Goal: Task Accomplishment & Management: Use online tool/utility

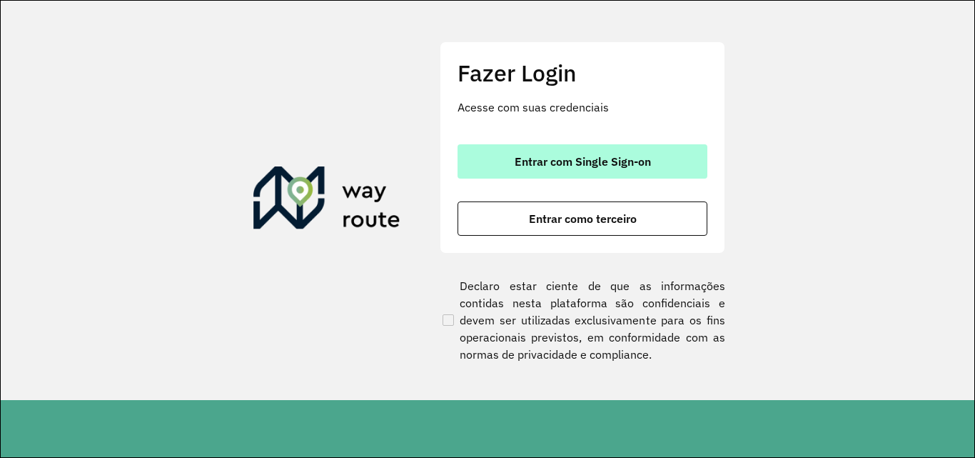
click at [555, 163] on span "Entrar com Single Sign-on" at bounding box center [583, 161] width 136 height 11
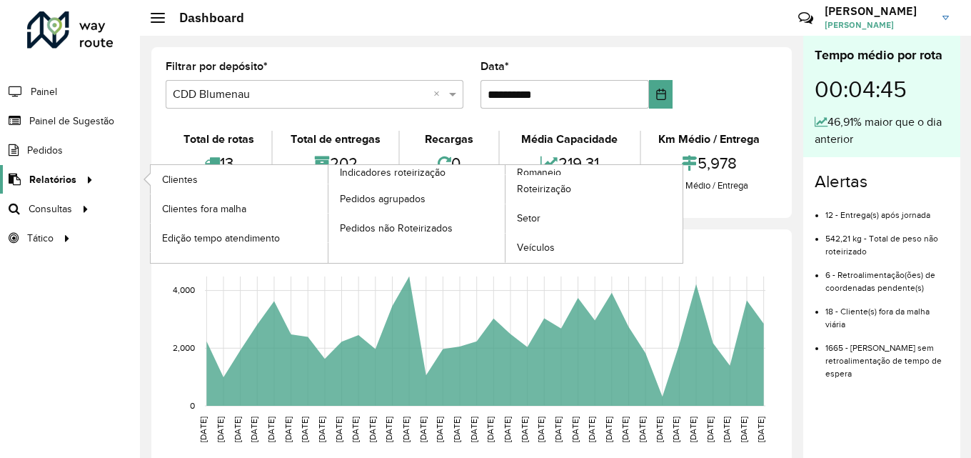
click at [58, 182] on span "Relatórios" at bounding box center [52, 179] width 47 height 15
click at [68, 179] on span "Relatórios" at bounding box center [52, 179] width 47 height 15
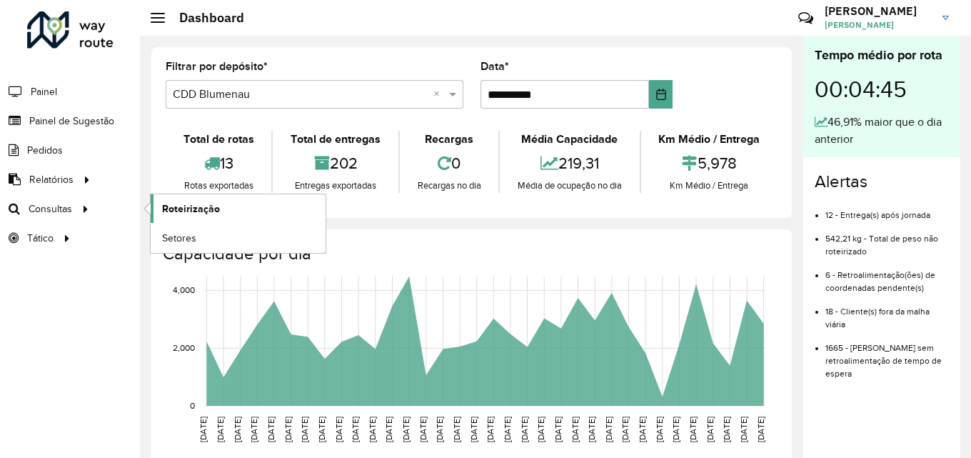
click at [186, 205] on span "Roteirização" at bounding box center [191, 208] width 58 height 15
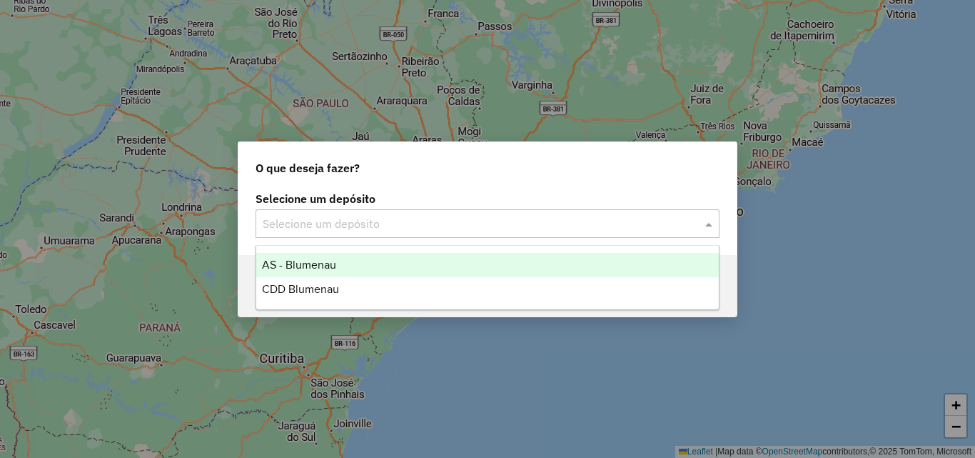
click at [395, 232] on div "Selecione um depósito" at bounding box center [488, 223] width 464 height 29
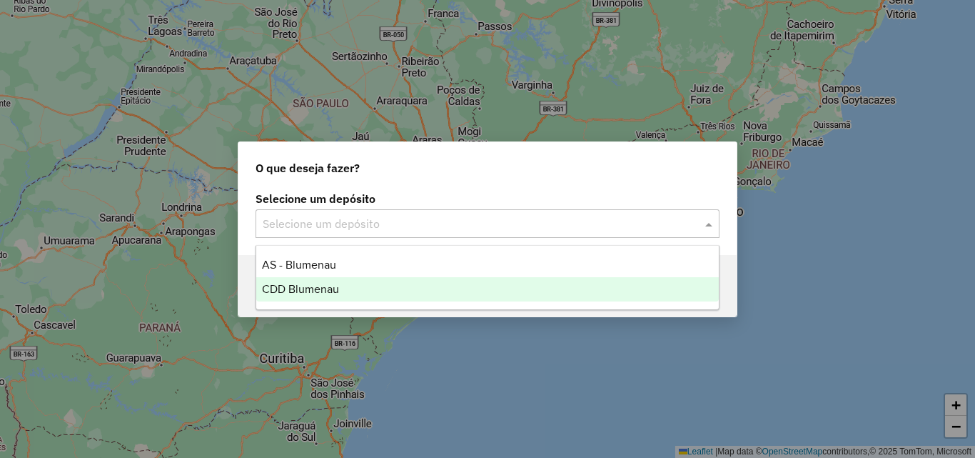
click at [348, 278] on div "CDD Blumenau" at bounding box center [487, 289] width 463 height 24
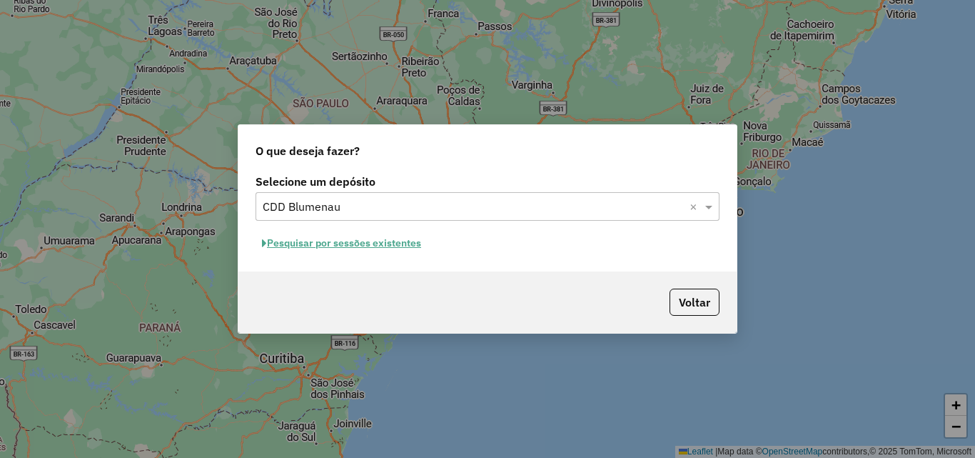
click at [410, 238] on button "Pesquisar por sessões existentes" at bounding box center [342, 243] width 172 height 22
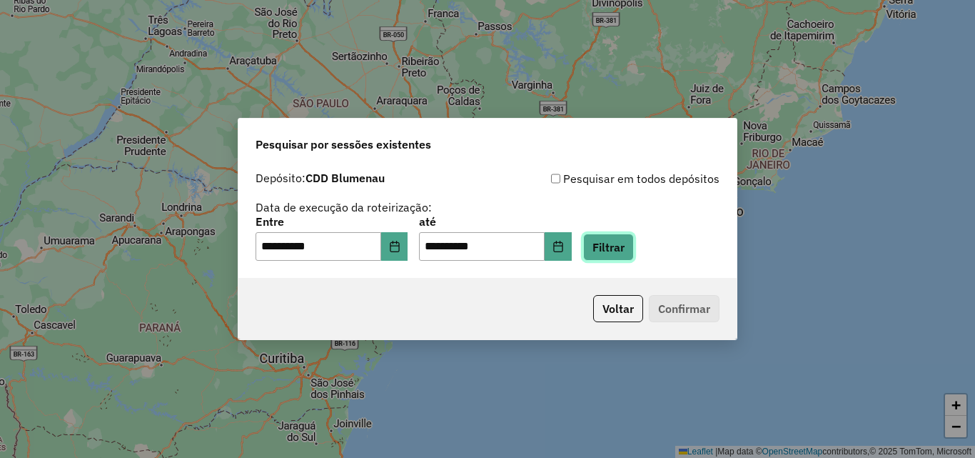
click at [634, 254] on button "Filtrar" at bounding box center [608, 246] width 51 height 27
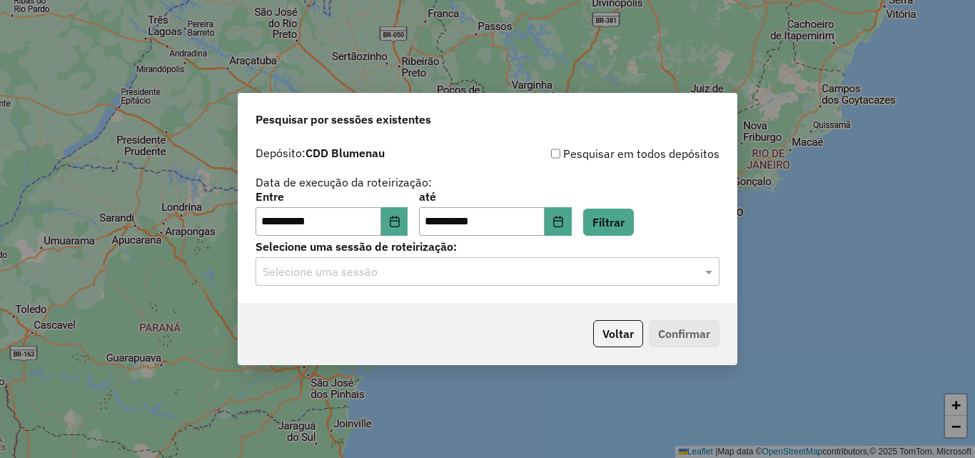
click at [443, 273] on input "text" at bounding box center [473, 271] width 421 height 17
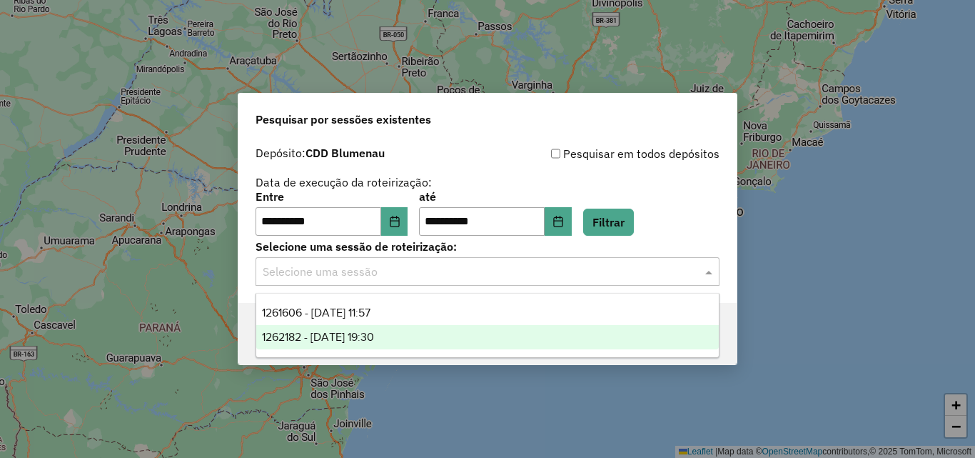
click at [374, 333] on span "1262182 - [DATE] 19:30" at bounding box center [318, 337] width 112 height 12
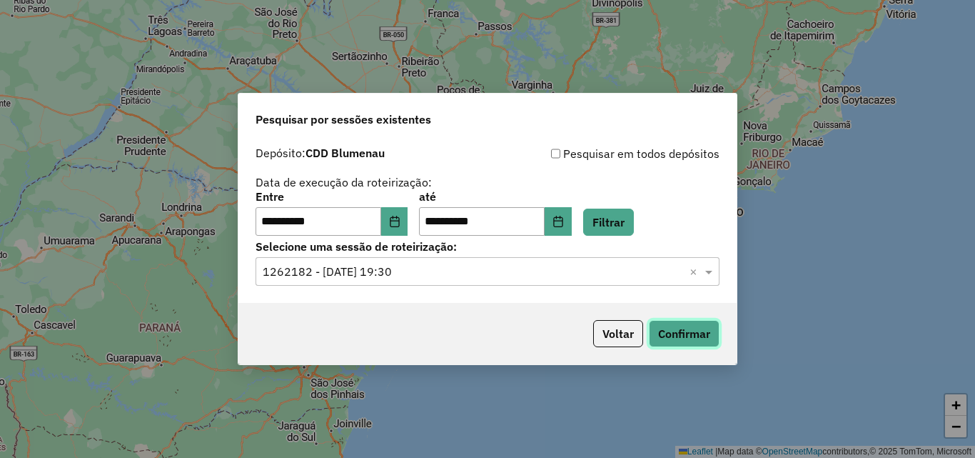
click at [680, 328] on button "Confirmar" at bounding box center [684, 333] width 71 height 27
click at [397, 221] on button "Choose Date" at bounding box center [394, 221] width 27 height 29
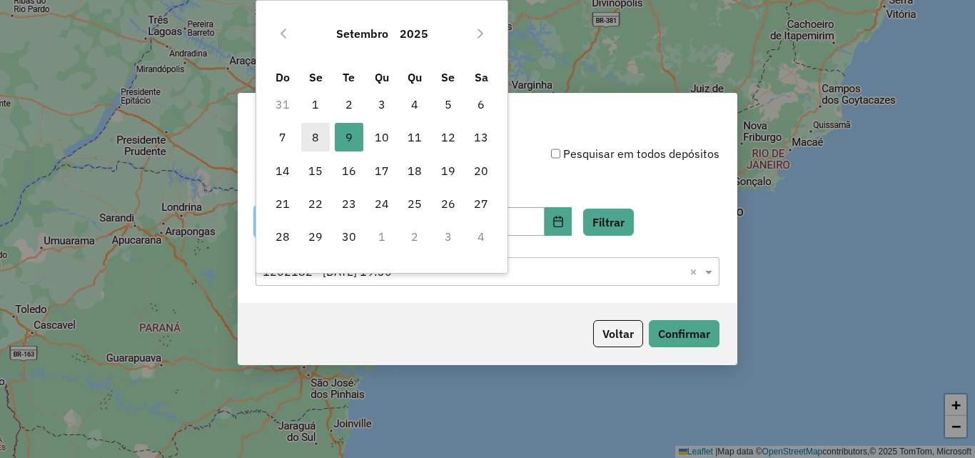
click at [316, 133] on span "8" at bounding box center [315, 137] width 29 height 29
type input "**********"
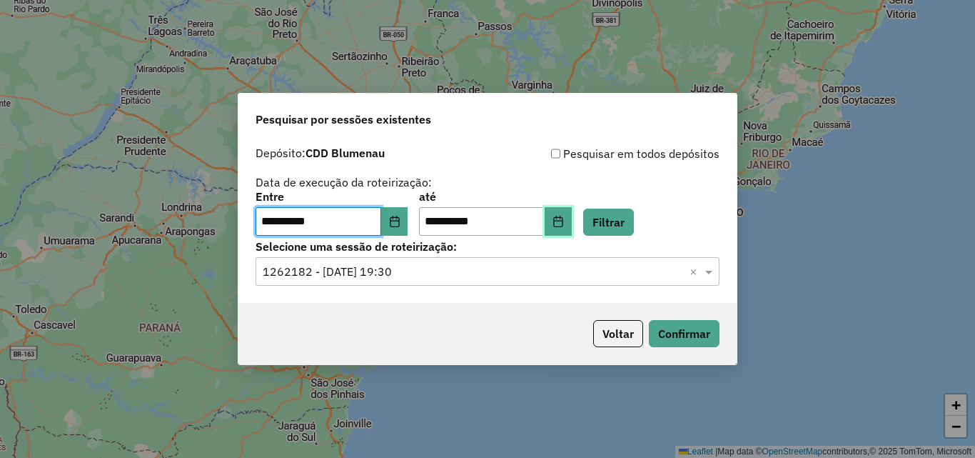
click at [564, 220] on icon "Choose Date" at bounding box center [558, 221] width 11 height 11
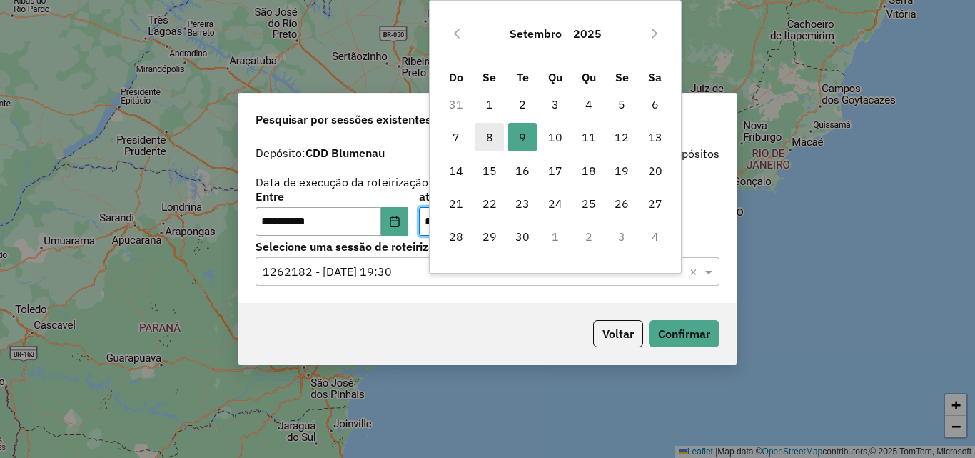
click at [492, 137] on span "8" at bounding box center [489, 137] width 29 height 29
type input "**********"
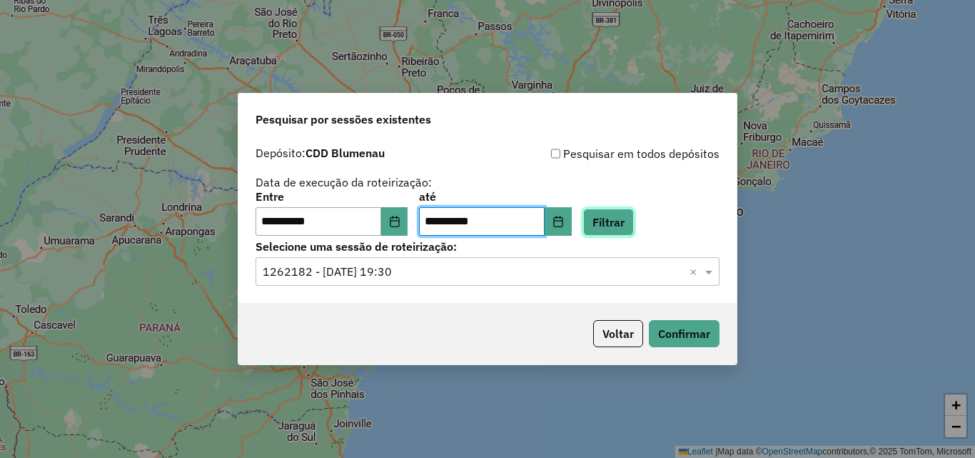
click at [634, 227] on button "Filtrar" at bounding box center [608, 221] width 51 height 27
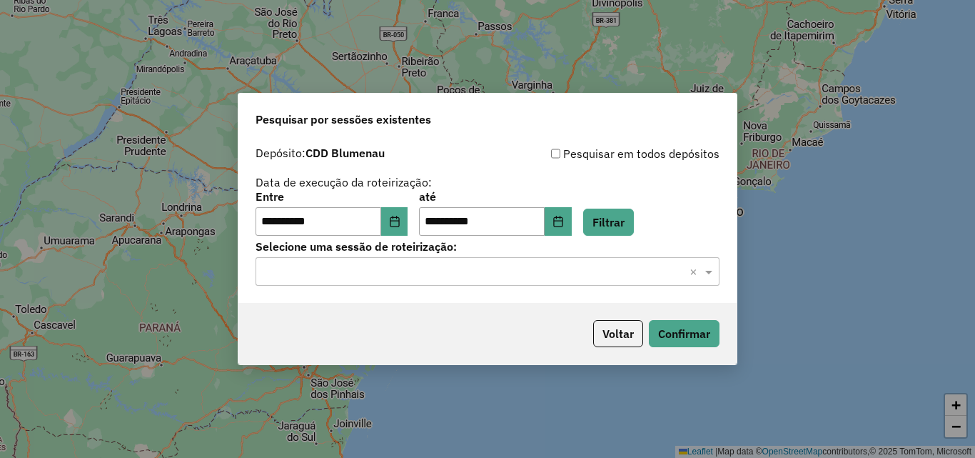
click at [513, 275] on input "text" at bounding box center [473, 271] width 421 height 17
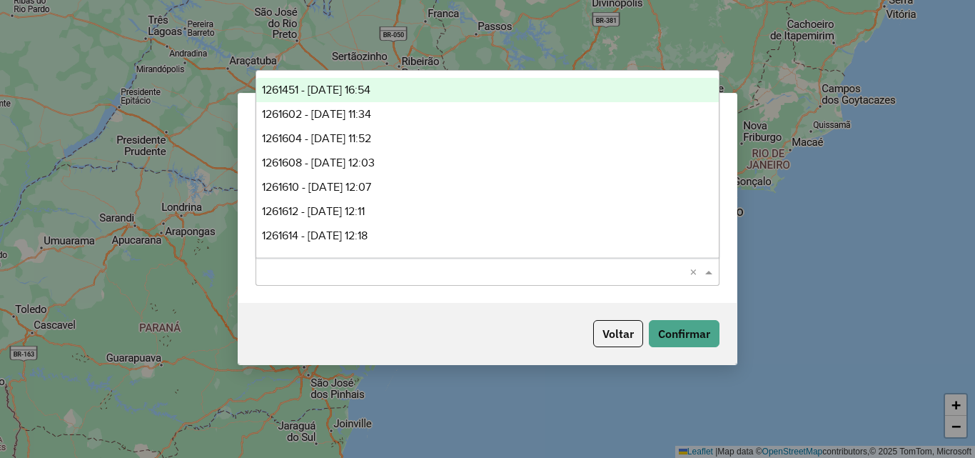
click at [366, 89] on span "1261451 - [DATE] 16:54" at bounding box center [316, 90] width 109 height 12
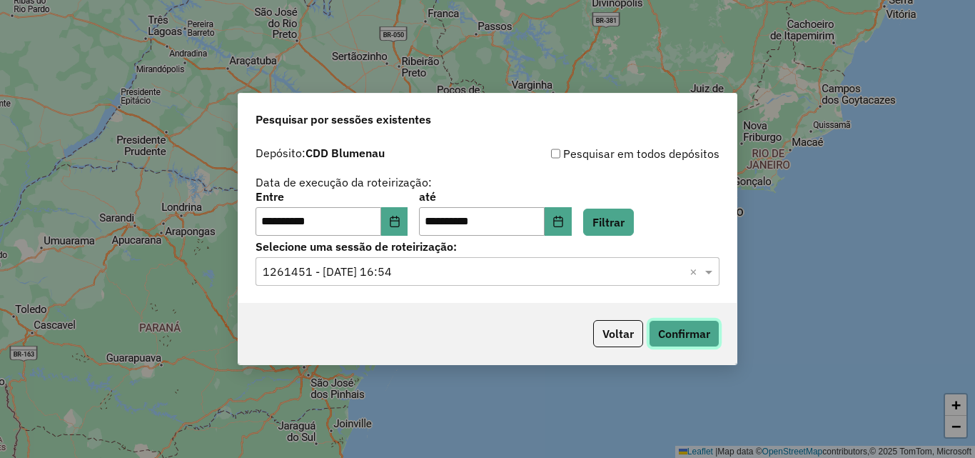
click at [683, 334] on button "Confirmar" at bounding box center [684, 333] width 71 height 27
click at [400, 220] on icon "Choose Date" at bounding box center [394, 221] width 11 height 11
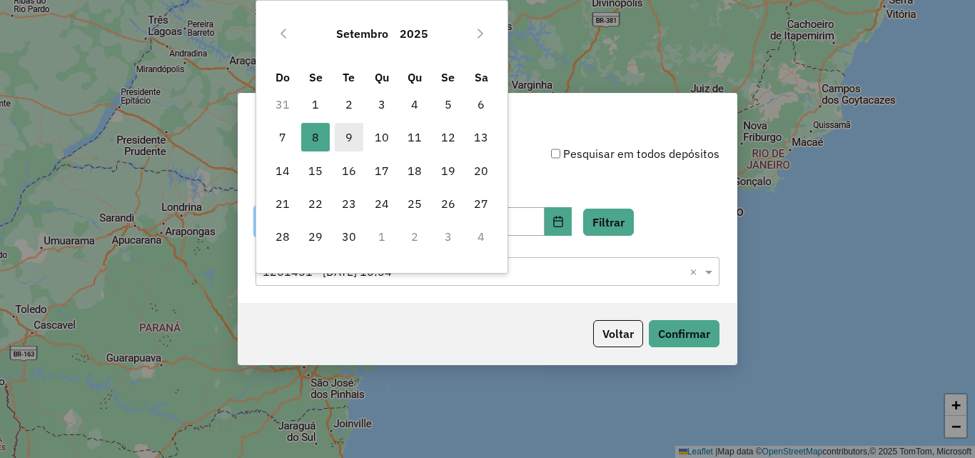
click at [358, 133] on span "9" at bounding box center [349, 137] width 29 height 29
type input "**********"
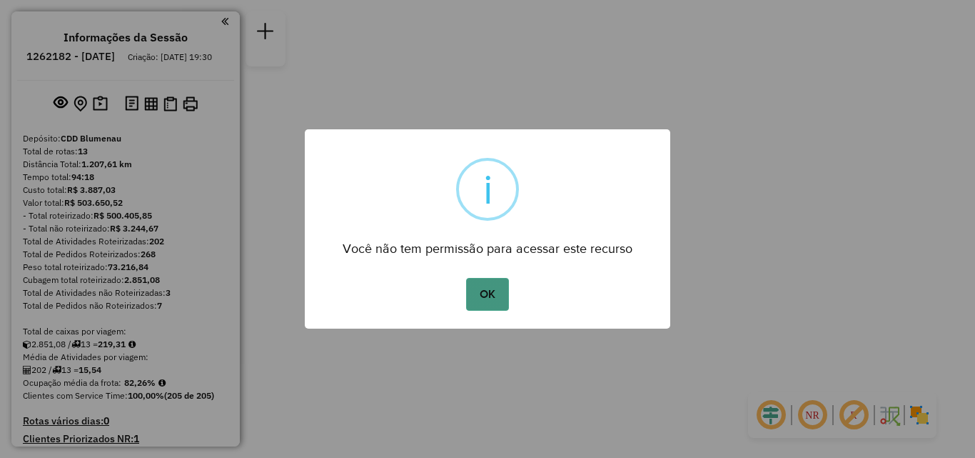
click at [480, 292] on button "OK" at bounding box center [487, 294] width 42 height 33
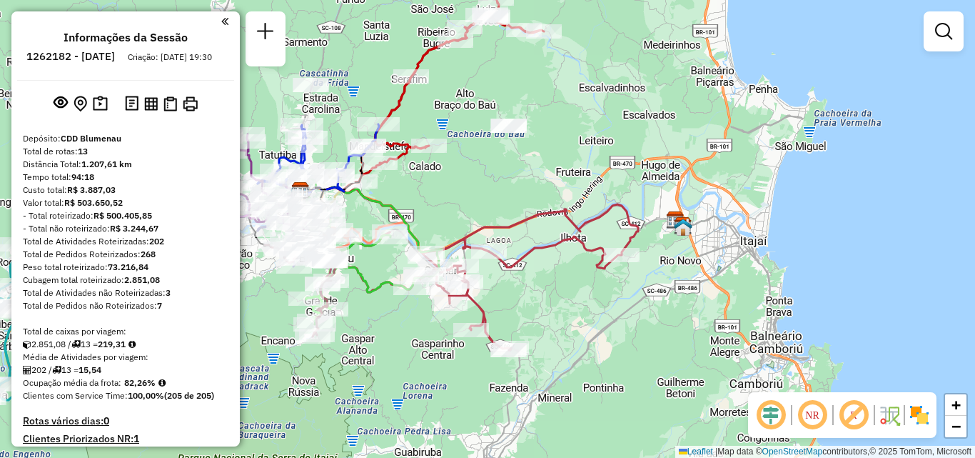
drag, startPoint x: 563, startPoint y: 321, endPoint x: 617, endPoint y: 311, distance: 54.5
click at [615, 311] on div "Janela de atendimento Grade de atendimento Capacidade Transportadoras Veículos …" at bounding box center [487, 229] width 975 height 458
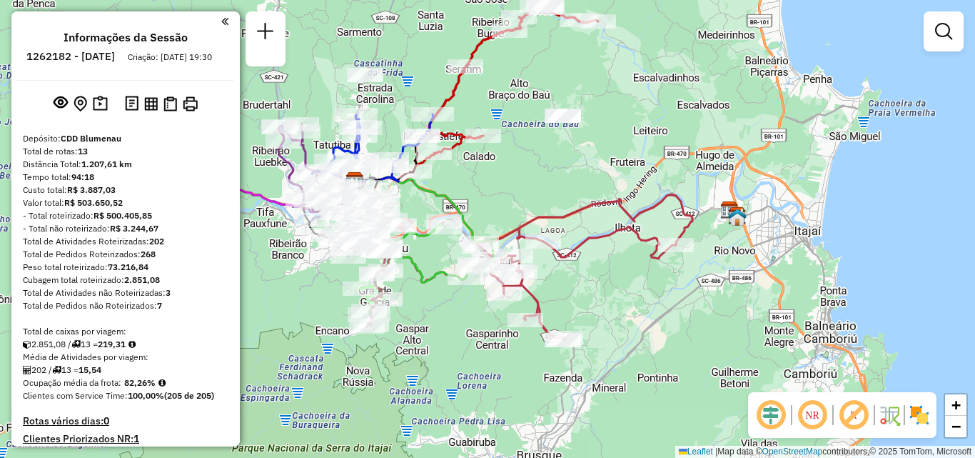
drag, startPoint x: 570, startPoint y: 190, endPoint x: 637, endPoint y: 176, distance: 68.5
click at [635, 177] on div "Janela de atendimento Grade de atendimento Capacidade Transportadoras Veículos …" at bounding box center [487, 229] width 975 height 458
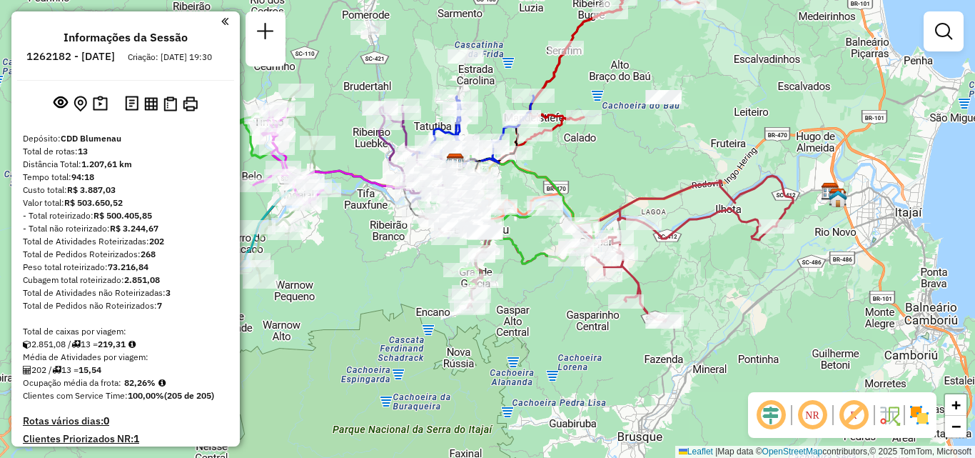
select select "**********"
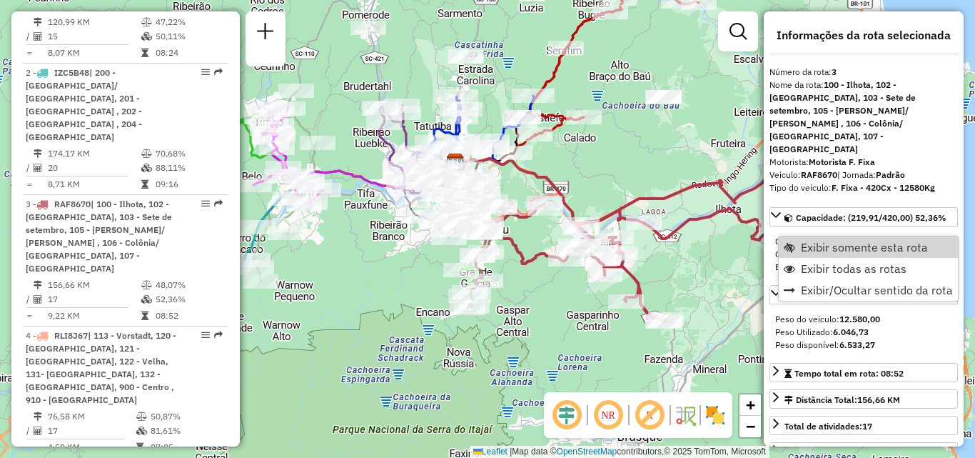
scroll to position [727, 0]
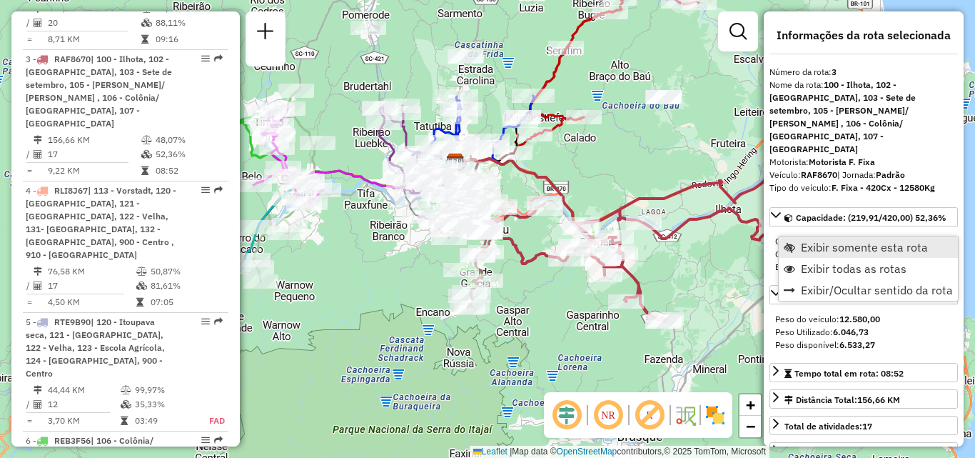
click at [862, 252] on span "Exibir somente esta rota" at bounding box center [864, 246] width 127 height 11
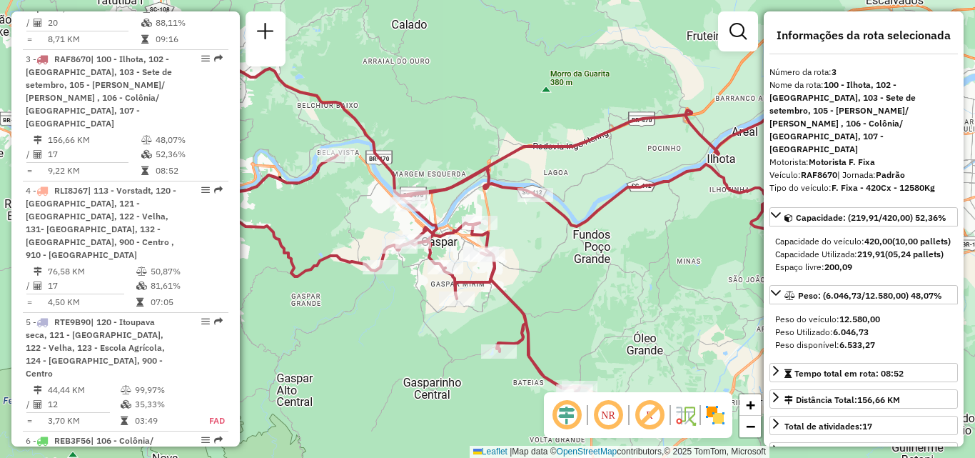
drag, startPoint x: 602, startPoint y: 268, endPoint x: 571, endPoint y: 230, distance: 49.2
click at [572, 233] on div "Janela de atendimento Grade de atendimento Capacidade Transportadoras Veículos …" at bounding box center [487, 229] width 975 height 458
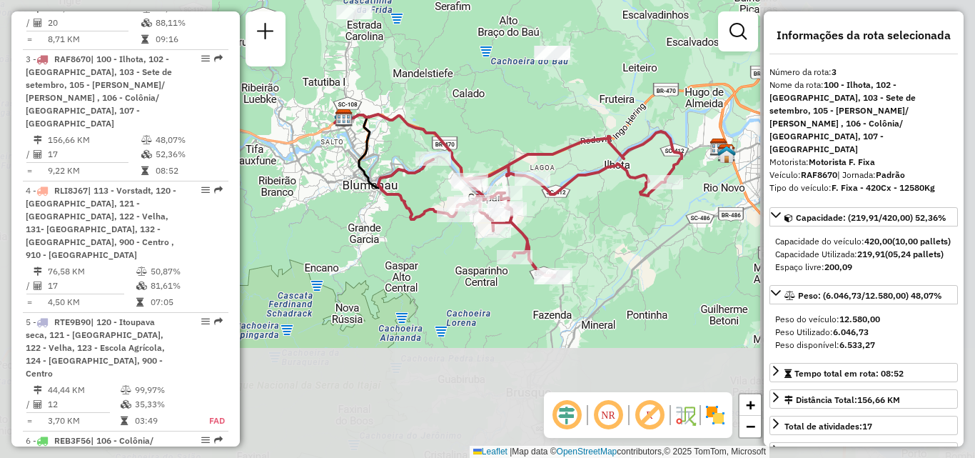
drag, startPoint x: 586, startPoint y: 226, endPoint x: 562, endPoint y: 198, distance: 37.5
click at [563, 198] on div "Janela de atendimento Grade de atendimento Capacidade Transportadoras Veículos …" at bounding box center [487, 229] width 975 height 458
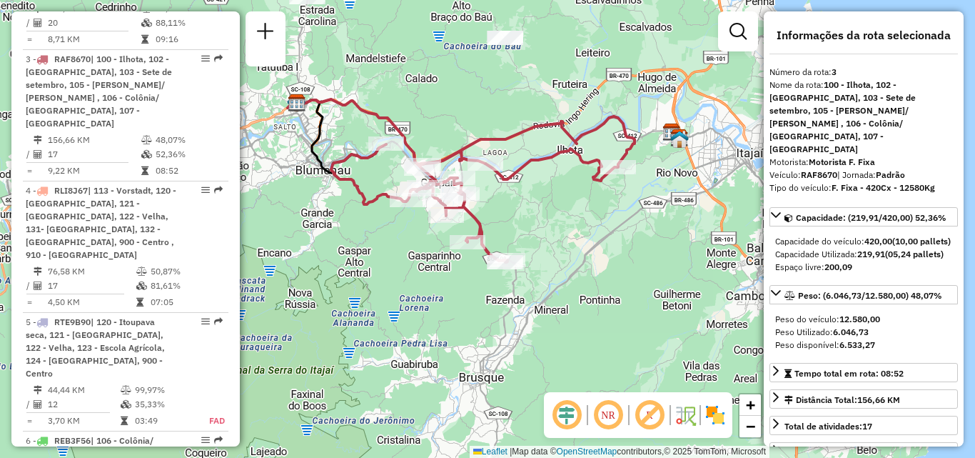
drag, startPoint x: 622, startPoint y: 268, endPoint x: 598, endPoint y: 281, distance: 26.8
click at [598, 281] on div "Janela de atendimento Grade de atendimento Capacidade Transportadoras Veículos …" at bounding box center [487, 229] width 975 height 458
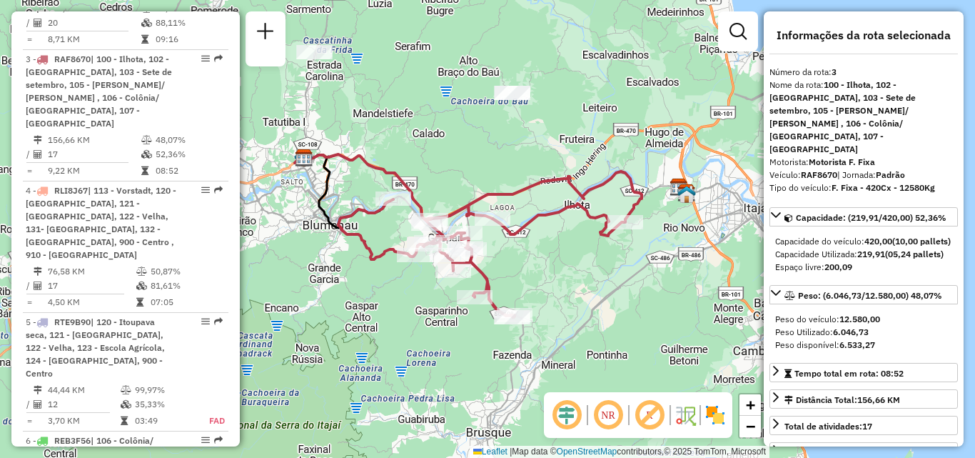
drag, startPoint x: 553, startPoint y: 249, endPoint x: 613, endPoint y: 259, distance: 61.5
click at [613, 259] on div "Janela de atendimento Grade de atendimento Capacidade Transportadoras Veículos …" at bounding box center [487, 229] width 975 height 458
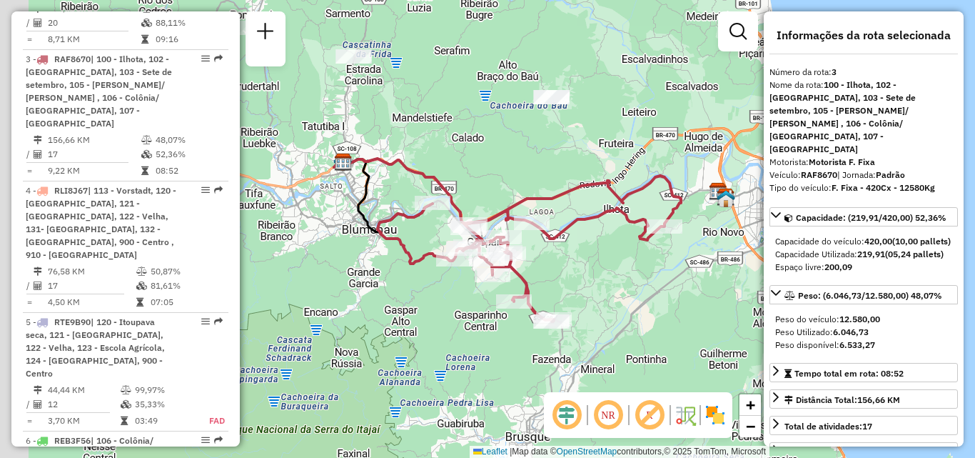
drag, startPoint x: 600, startPoint y: 304, endPoint x: 646, endPoint y: 310, distance: 46.7
click at [646, 310] on div "Janela de atendimento Grade de atendimento Capacidade Transportadoras Veículos …" at bounding box center [487, 229] width 975 height 458
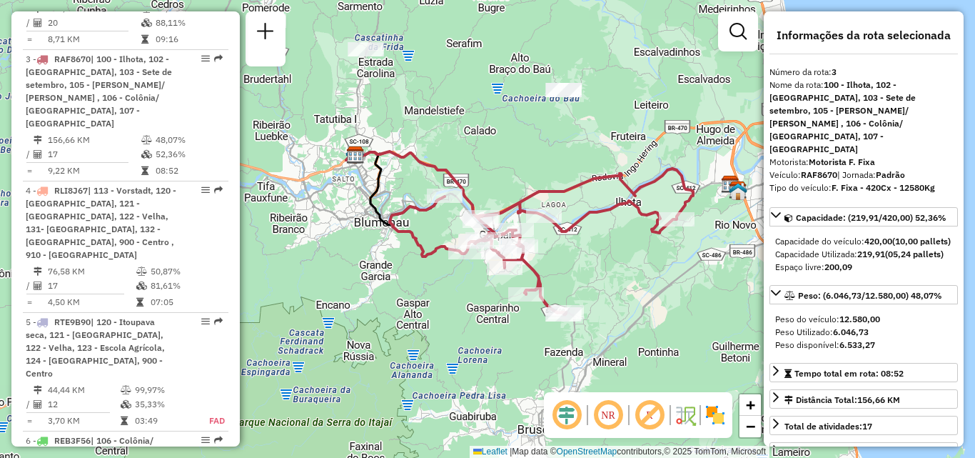
drag, startPoint x: 621, startPoint y: 223, endPoint x: 618, endPoint y: 156, distance: 66.4
click at [619, 174] on div "Janela de atendimento Grade de atendimento Capacidade Transportadoras Veículos …" at bounding box center [487, 229] width 975 height 458
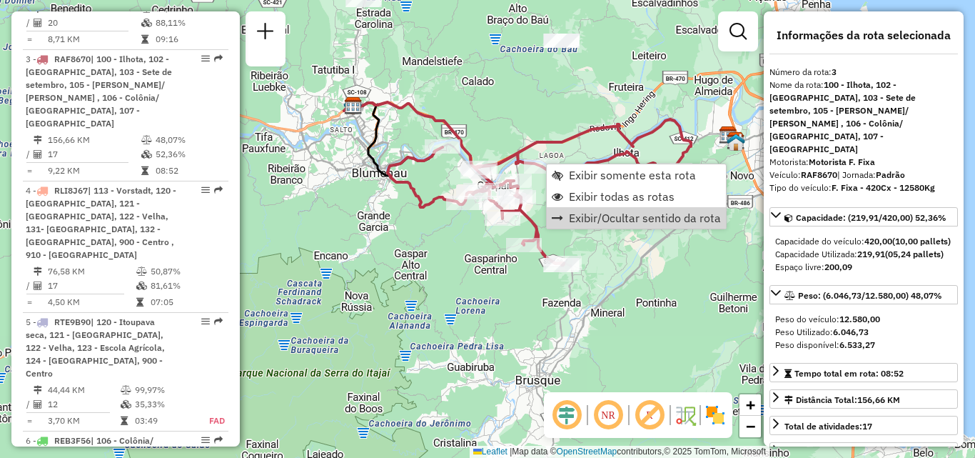
click at [665, 288] on div "Janela de atendimento Grade de atendimento Capacidade Transportadoras Veículos …" at bounding box center [487, 229] width 975 height 458
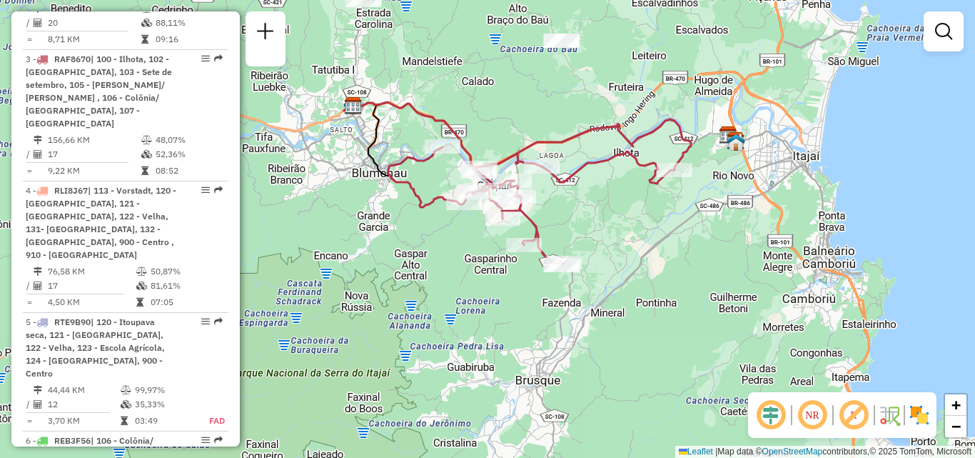
click at [505, 255] on div "Janela de atendimento Grade de atendimento Capacidade Transportadoras Veículos …" at bounding box center [487, 229] width 975 height 458
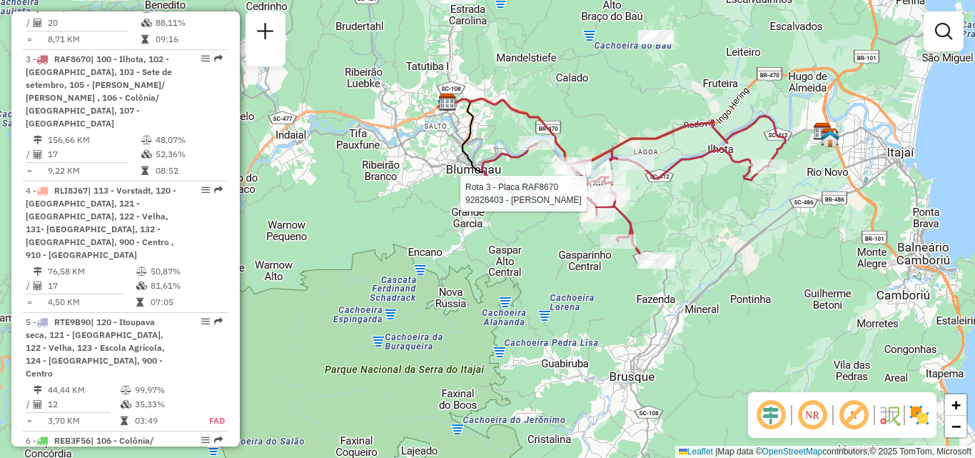
select select "**********"
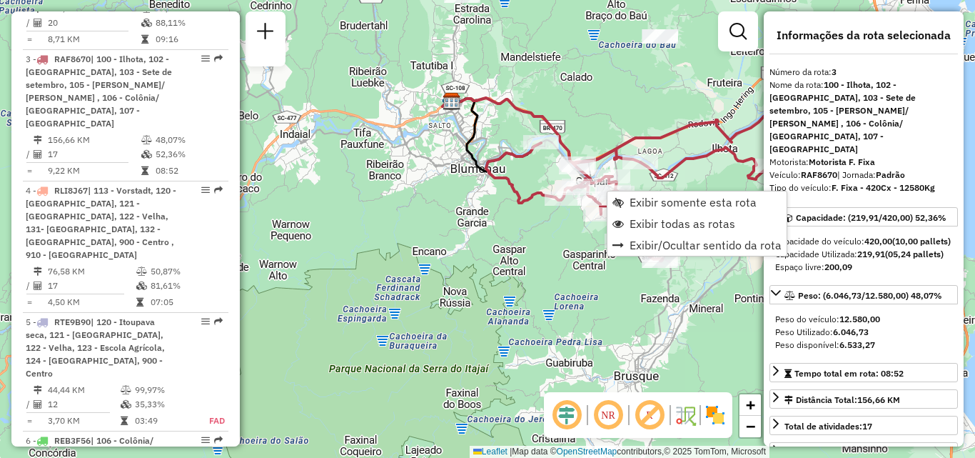
drag, startPoint x: 450, startPoint y: 249, endPoint x: 492, endPoint y: 243, distance: 41.8
click at [492, 243] on div "Janela de atendimento Grade de atendimento Capacidade Transportadoras Veículos …" at bounding box center [487, 229] width 975 height 458
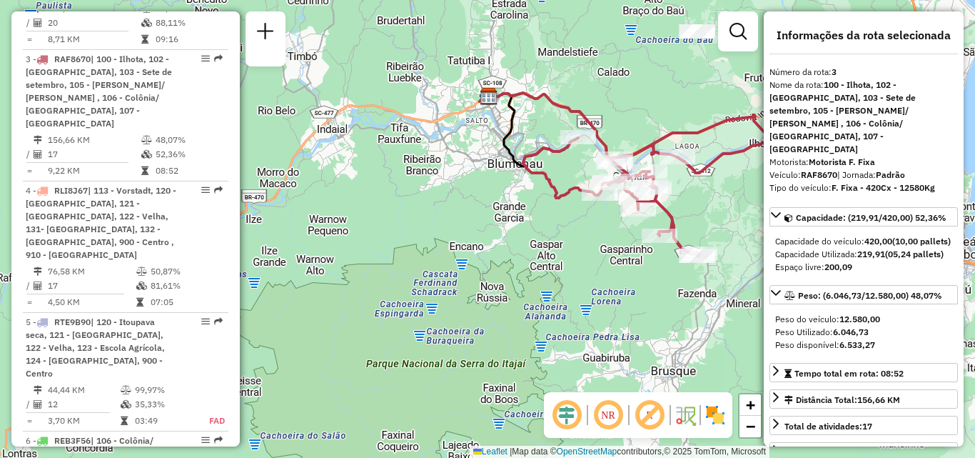
drag, startPoint x: 485, startPoint y: 226, endPoint x: 393, endPoint y: 230, distance: 92.9
click at [397, 229] on div "Janela de atendimento Grade de atendimento Capacidade Transportadoras Veículos …" at bounding box center [487, 229] width 975 height 458
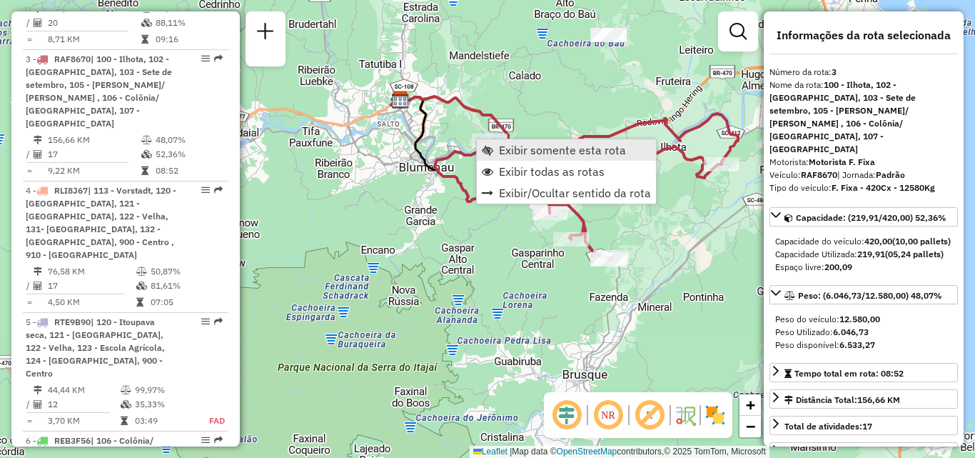
click at [551, 153] on span "Exibir somente esta rota" at bounding box center [562, 149] width 127 height 11
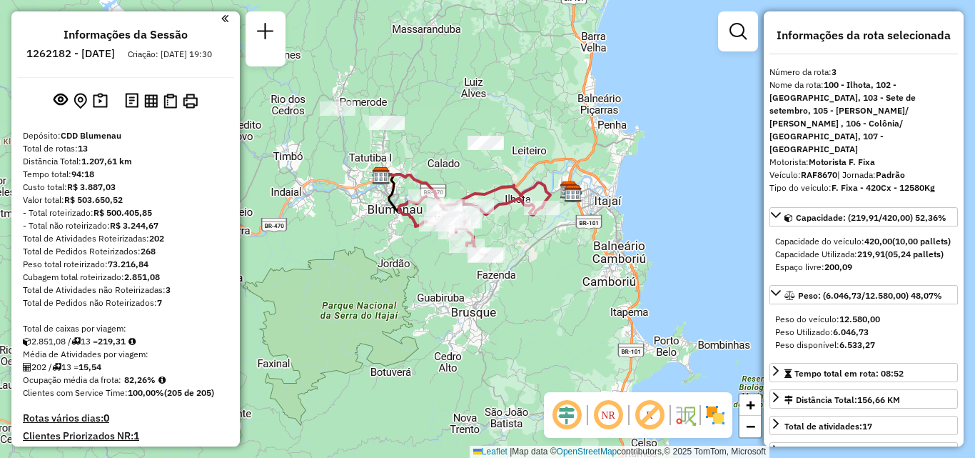
scroll to position [0, 0]
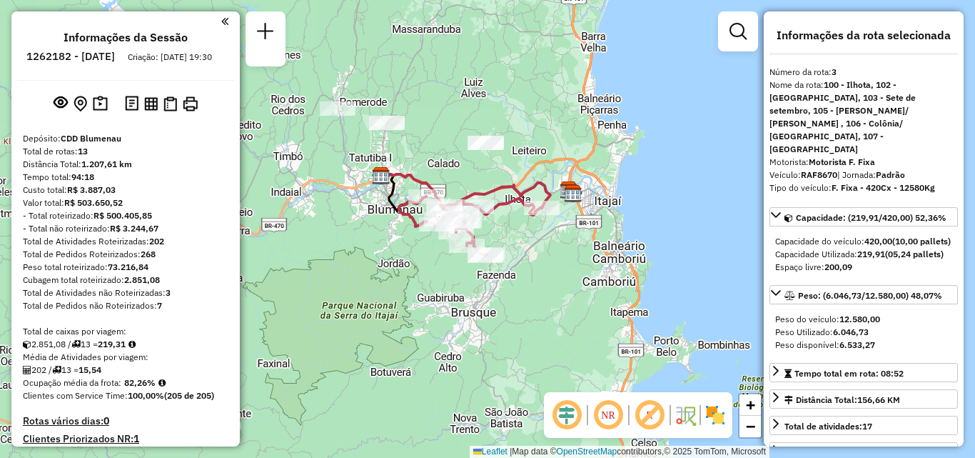
click at [375, 171] on img at bounding box center [381, 175] width 19 height 19
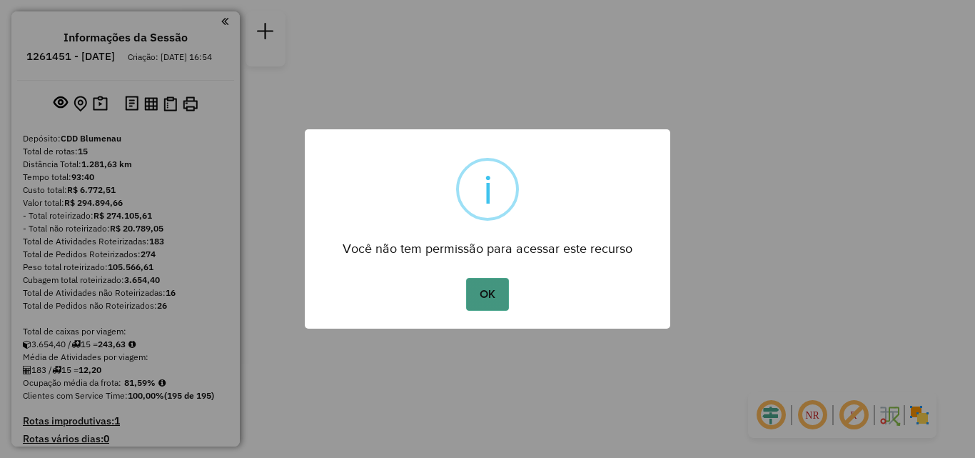
click at [491, 292] on button "OK" at bounding box center [487, 294] width 42 height 33
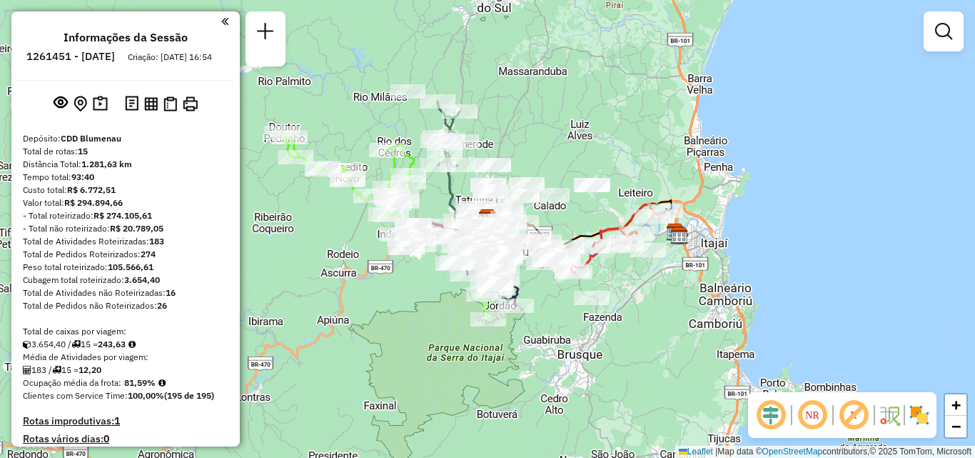
drag, startPoint x: 695, startPoint y: 296, endPoint x: 697, endPoint y: 268, distance: 28.6
click at [695, 276] on div "Janela de atendimento Grade de atendimento Capacidade Transportadoras Veículos …" at bounding box center [487, 229] width 975 height 458
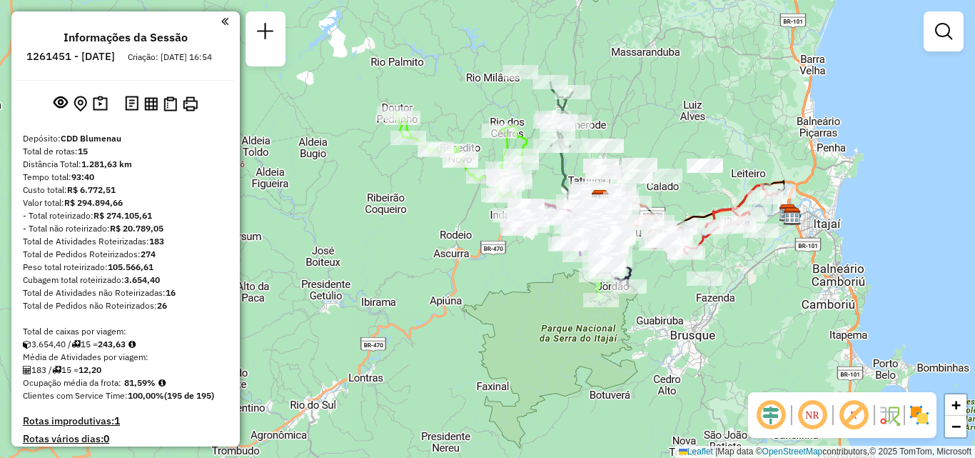
drag, startPoint x: 345, startPoint y: 192, endPoint x: 436, endPoint y: 189, distance: 90.7
click at [436, 190] on div "Janela de atendimento Grade de atendimento Capacidade Transportadoras Veículos …" at bounding box center [487, 229] width 975 height 458
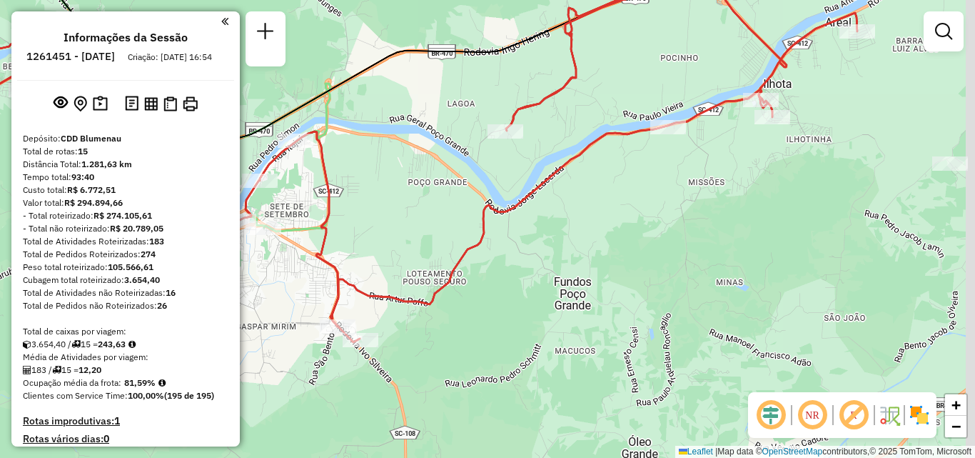
drag, startPoint x: 742, startPoint y: 243, endPoint x: 573, endPoint y: 274, distance: 172.8
click at [573, 274] on div "Janela de atendimento Grade de atendimento Capacidade Transportadoras Veículos …" at bounding box center [487, 229] width 975 height 458
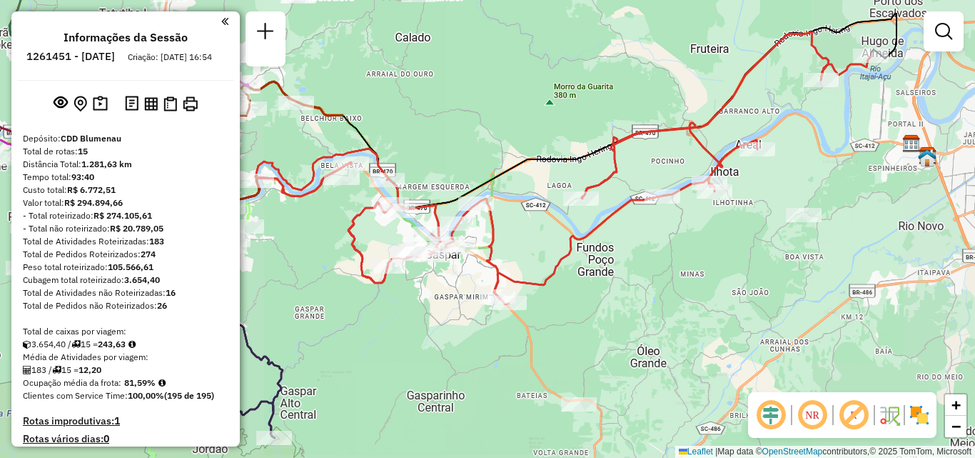
click at [724, 273] on div "Janela de atendimento Grade de atendimento Capacidade Transportadoras Veículos …" at bounding box center [487, 229] width 975 height 458
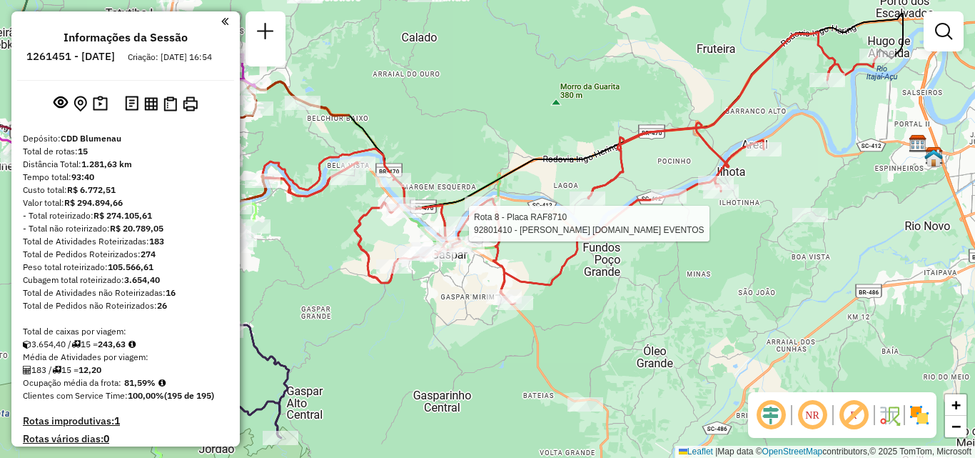
select select "**********"
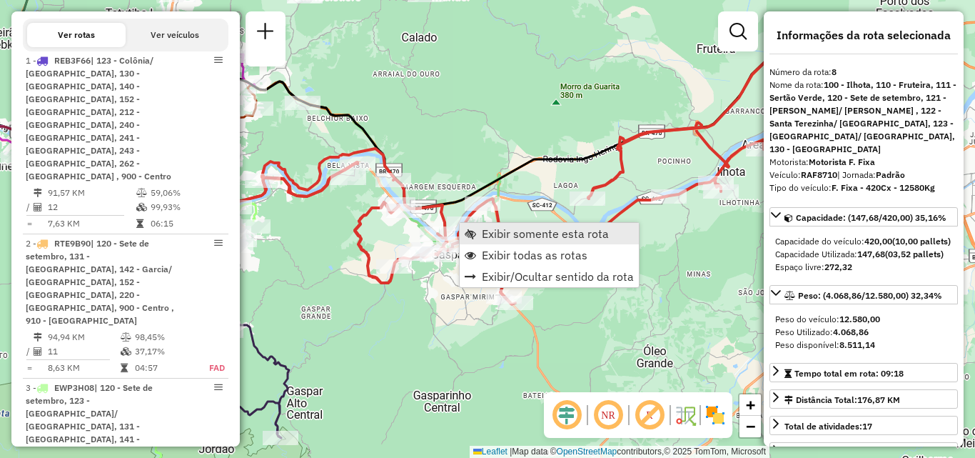
scroll to position [1299, 0]
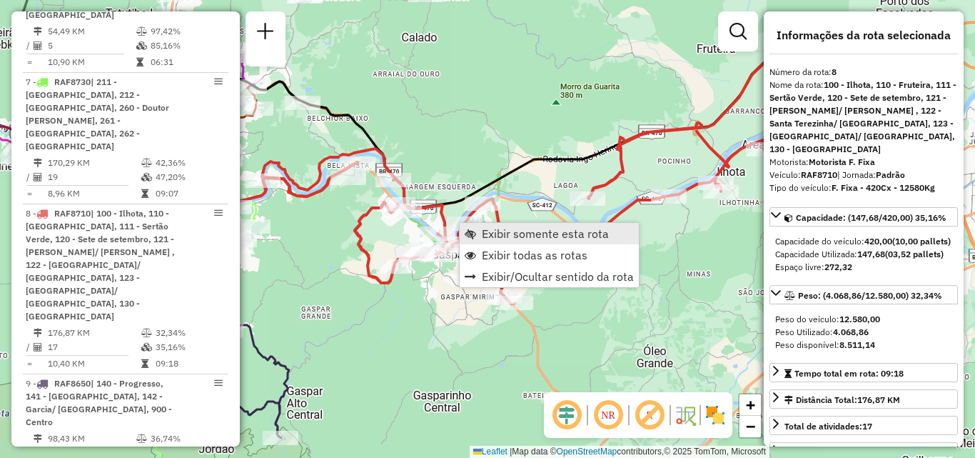
click at [530, 228] on span "Exibir somente esta rota" at bounding box center [545, 233] width 127 height 11
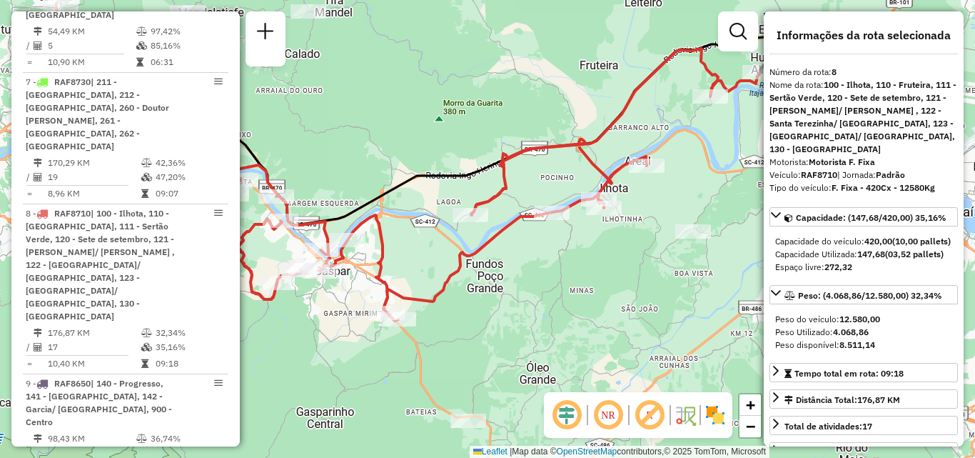
drag, startPoint x: 597, startPoint y: 294, endPoint x: 519, endPoint y: 240, distance: 94.9
click at [519, 240] on div "Janela de atendimento Grade de atendimento Capacidade Transportadoras Veículos …" at bounding box center [487, 229] width 975 height 458
click at [553, 238] on div "Janela de atendimento Grade de atendimento Capacidade Transportadoras Veículos …" at bounding box center [487, 229] width 975 height 458
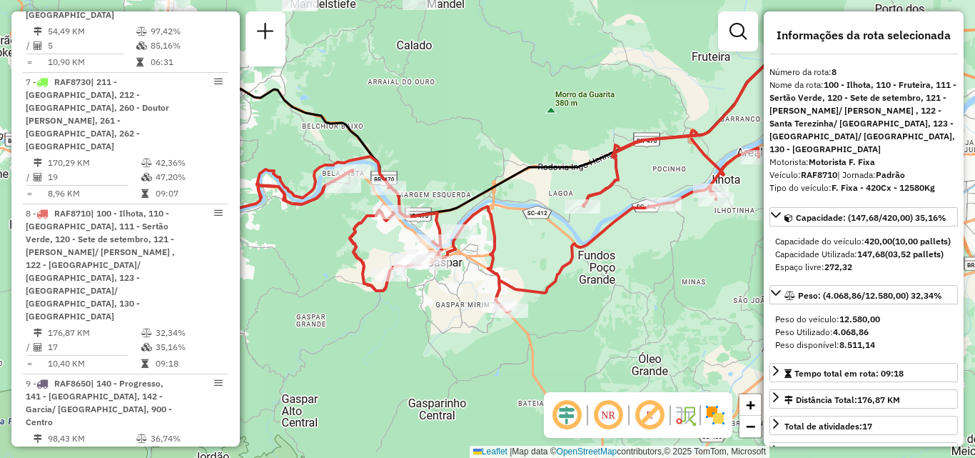
drag, startPoint x: 490, startPoint y: 328, endPoint x: 608, endPoint y: 288, distance: 125.1
click at [608, 288] on div "Janela de atendimento Grade de atendimento Capacidade Transportadoras Veículos …" at bounding box center [487, 229] width 975 height 458
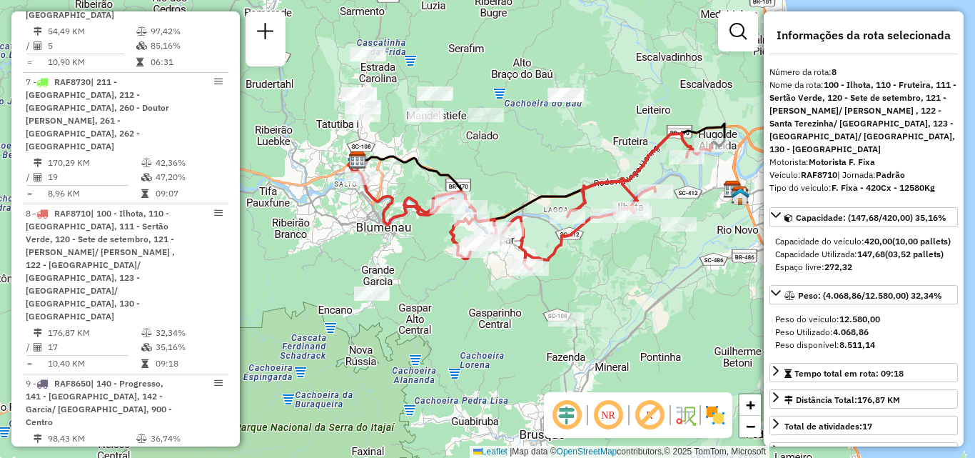
drag, startPoint x: 438, startPoint y: 298, endPoint x: 387, endPoint y: 268, distance: 59.5
click at [392, 270] on div "Janela de atendimento Grade de atendimento Capacidade Transportadoras Veículos …" at bounding box center [487, 229] width 975 height 458
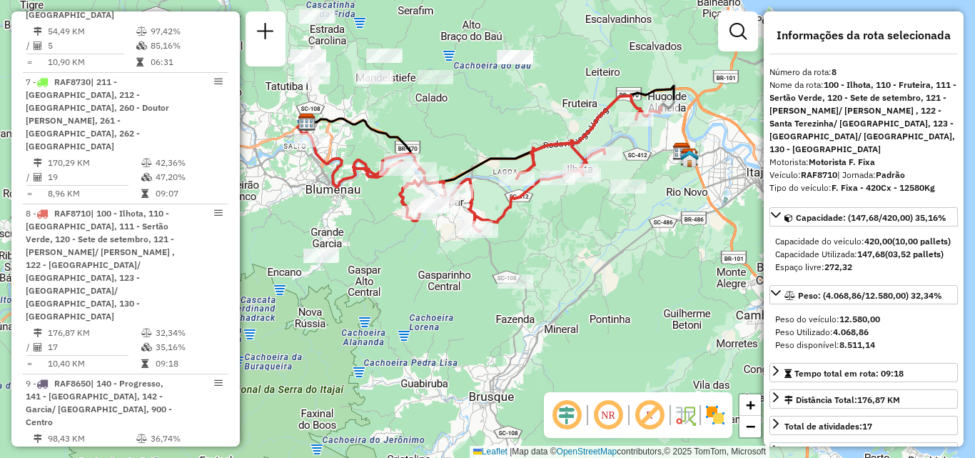
drag, startPoint x: 436, startPoint y: 268, endPoint x: 434, endPoint y: 250, distance: 18.0
click at [424, 253] on div "Janela de atendimento Grade de atendimento Capacidade Transportadoras Veículos …" at bounding box center [487, 229] width 975 height 458
drag, startPoint x: 556, startPoint y: 226, endPoint x: 632, endPoint y: 229, distance: 75.8
click at [632, 229] on div "Janela de atendimento Grade de atendimento Capacidade Transportadoras Veículos …" at bounding box center [487, 229] width 975 height 458
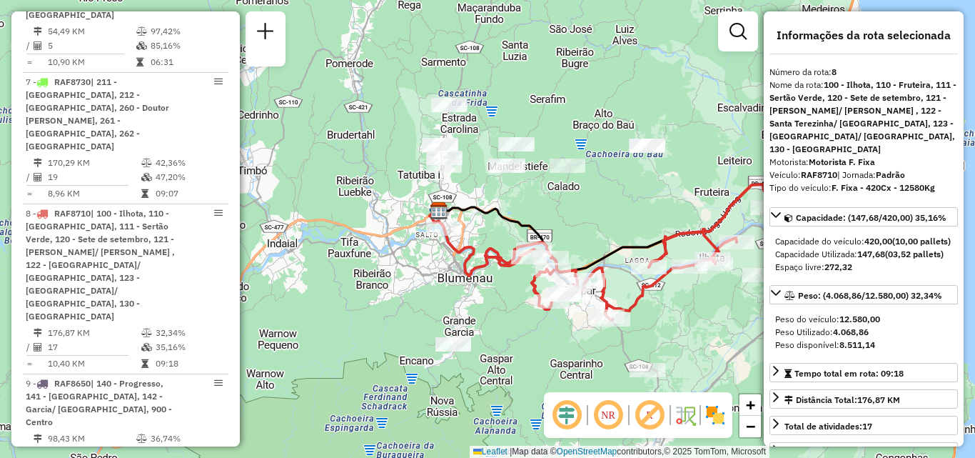
drag, startPoint x: 475, startPoint y: 131, endPoint x: 551, endPoint y: 203, distance: 105.0
click at [548, 203] on div "Janela de atendimento Grade de atendimento Capacidade Transportadoras Veículos …" at bounding box center [487, 229] width 975 height 458
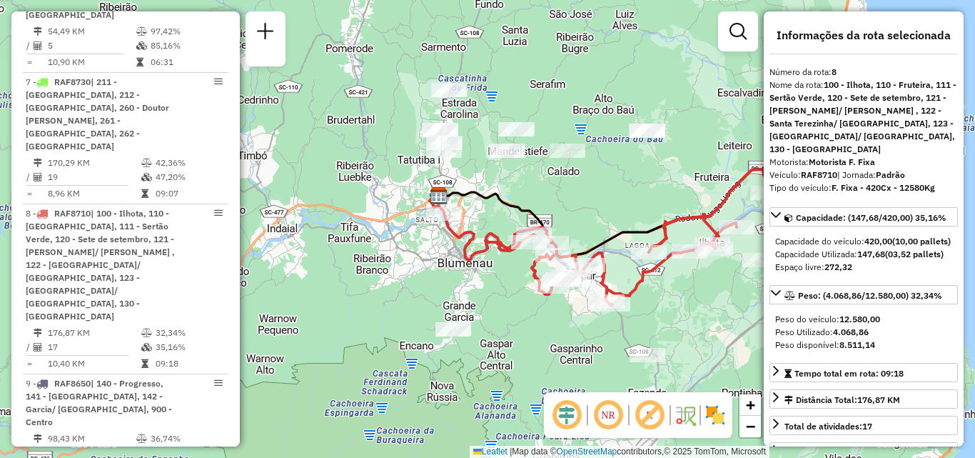
drag, startPoint x: 493, startPoint y: 276, endPoint x: 473, endPoint y: 250, distance: 32.6
click at [477, 251] on div "Rota 8 - Placa RAF8710 92801410 - RAULS ADM.DE EVENTOS Rota 8 - Placa RAF8710 9…" at bounding box center [487, 229] width 975 height 458
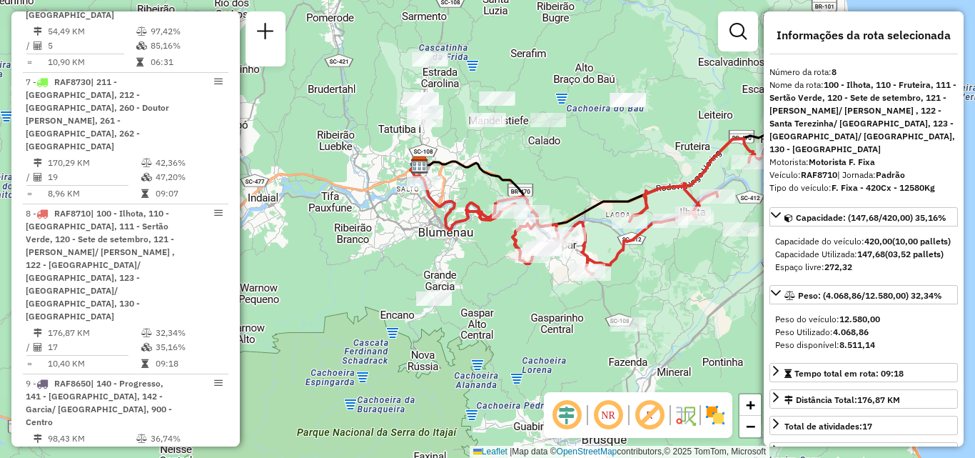
drag, startPoint x: 488, startPoint y: 274, endPoint x: 441, endPoint y: 254, distance: 50.5
click at [453, 257] on div "Janela de atendimento Grade de atendimento Capacidade Transportadoras Veículos …" at bounding box center [487, 229] width 975 height 458
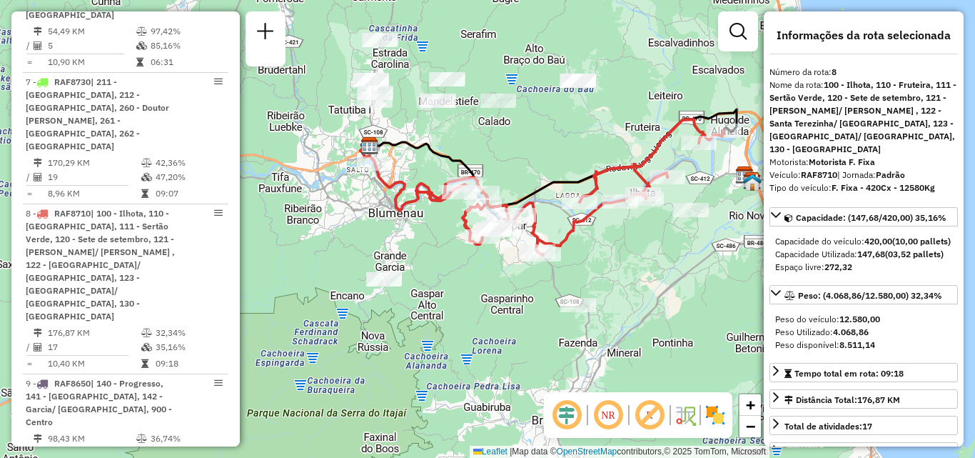
drag, startPoint x: 505, startPoint y: 320, endPoint x: 547, endPoint y: 358, distance: 56.6
click at [547, 358] on div "Janela de atendimento Grade de atendimento Capacidade Transportadoras Veículos …" at bounding box center [487, 229] width 975 height 458
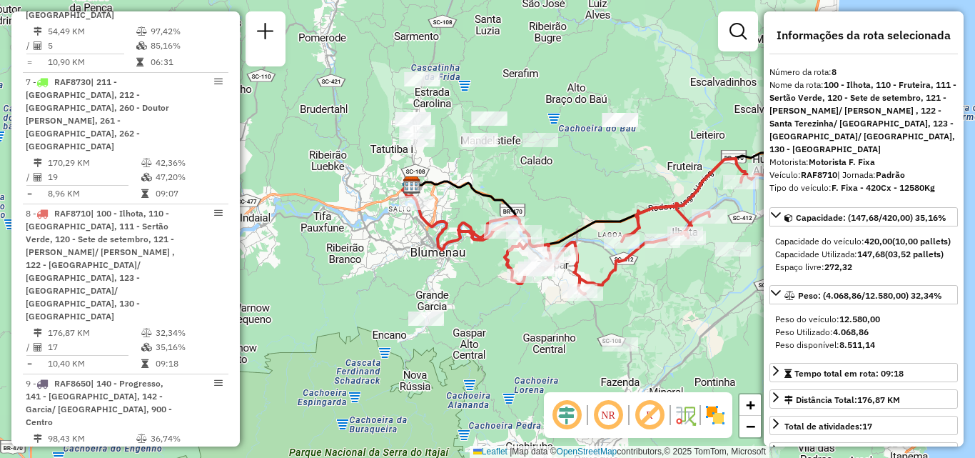
drag, startPoint x: 409, startPoint y: 257, endPoint x: 365, endPoint y: 233, distance: 49.5
click at [365, 233] on div "Janela de atendimento Grade de atendimento Capacidade Transportadoras Veículos …" at bounding box center [487, 229] width 975 height 458
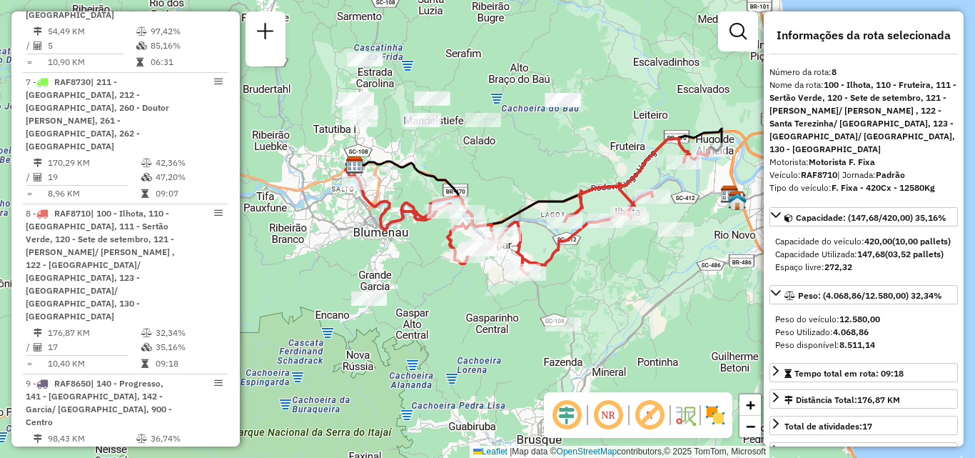
drag, startPoint x: 478, startPoint y: 313, endPoint x: 471, endPoint y: 326, distance: 13.7
click at [463, 326] on div "Janela de atendimento Grade de atendimento Capacidade Transportadoras Veículos …" at bounding box center [487, 229] width 975 height 458
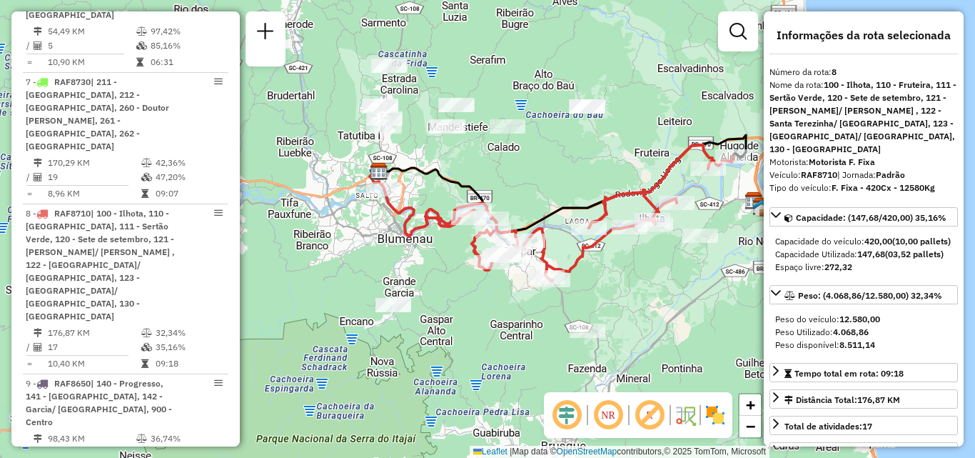
drag, startPoint x: 614, startPoint y: 288, endPoint x: 636, endPoint y: 287, distance: 22.2
click at [636, 287] on div "Janela de atendimento Grade de atendimento Capacidade Transportadoras Veículos …" at bounding box center [487, 229] width 975 height 458
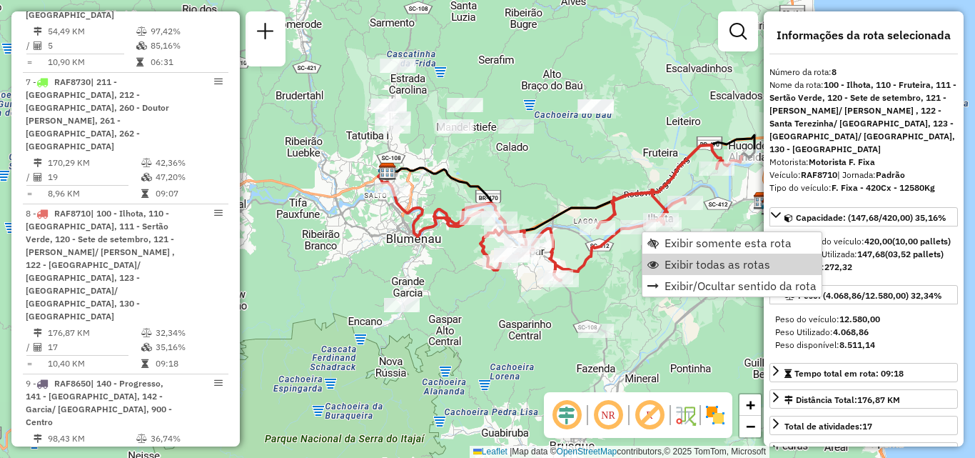
click at [617, 275] on div "Janela de atendimento Grade de atendimento Capacidade Transportadoras Veículos …" at bounding box center [487, 229] width 975 height 458
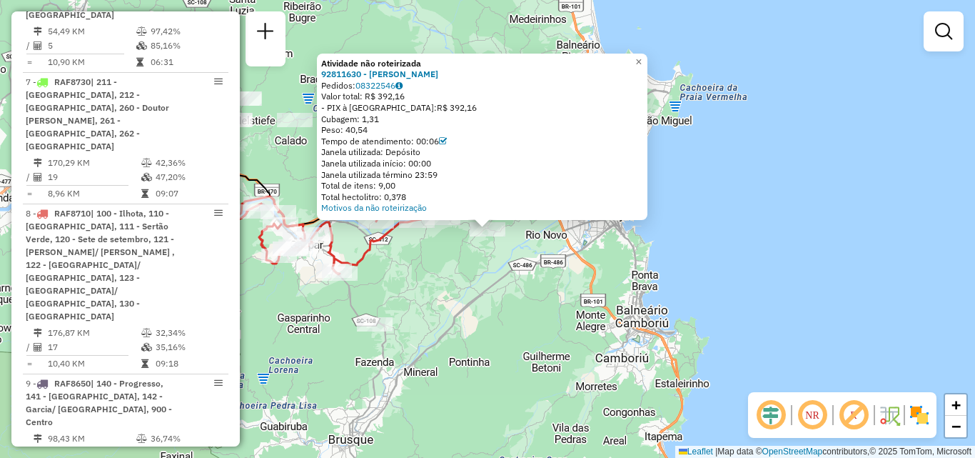
click at [501, 289] on div "Atividade não roteirizada 92811630 - GABRIELI PRESCHADT Pedidos: 08322546 Valor…" at bounding box center [487, 229] width 975 height 458
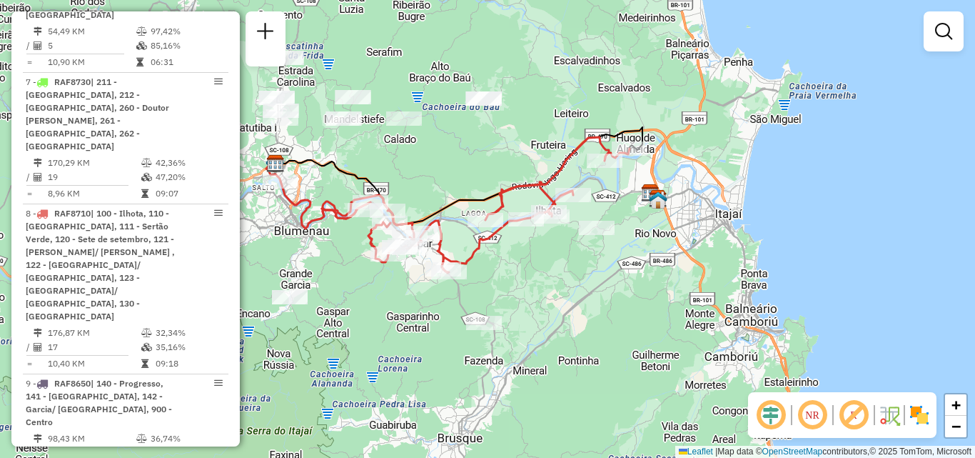
drag, startPoint x: 485, startPoint y: 297, endPoint x: 630, endPoint y: 293, distance: 144.3
click at [630, 293] on div "Janela de atendimento Grade de atendimento Capacidade Transportadoras Veículos …" at bounding box center [487, 229] width 975 height 458
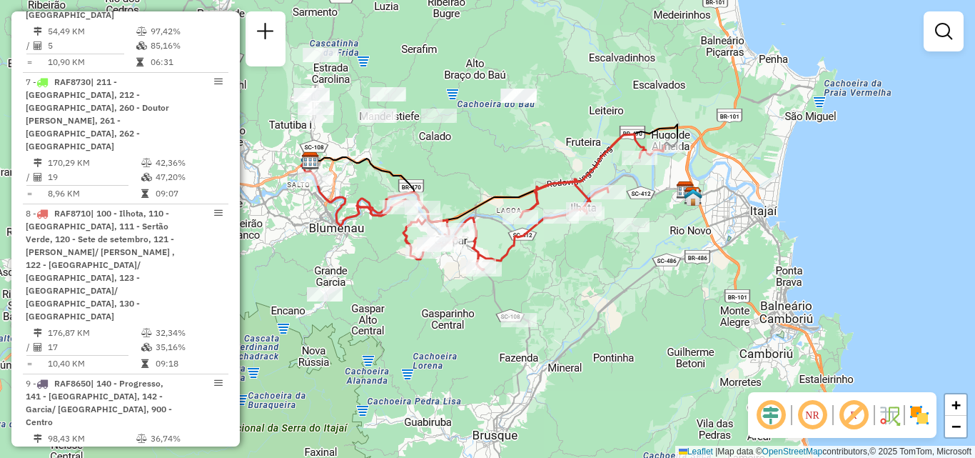
drag, startPoint x: 601, startPoint y: 291, endPoint x: 664, endPoint y: 291, distance: 62.8
click at [664, 291] on div "Janela de atendimento Grade de atendimento Capacidade Transportadoras Veículos …" at bounding box center [487, 229] width 975 height 458
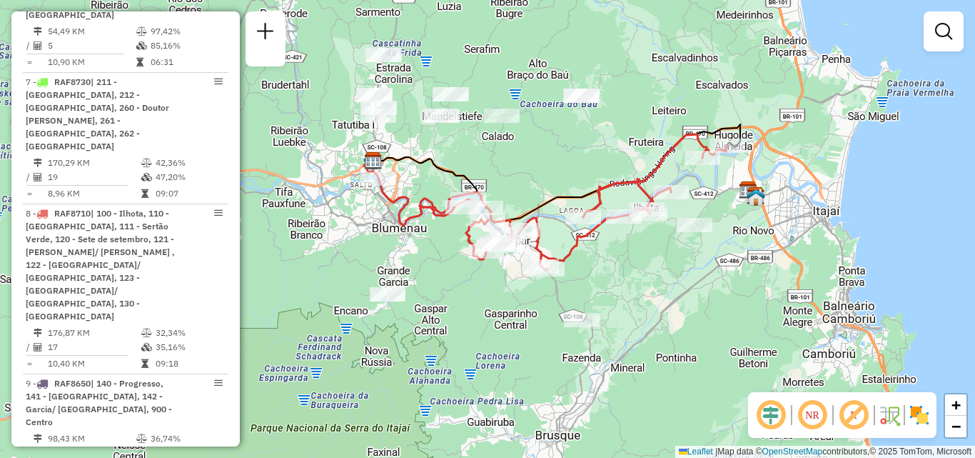
drag, startPoint x: 634, startPoint y: 335, endPoint x: 679, endPoint y: 307, distance: 52.9
click at [679, 307] on div "Janela de atendimento Grade de atendimento Capacidade Transportadoras Veículos …" at bounding box center [487, 229] width 975 height 458
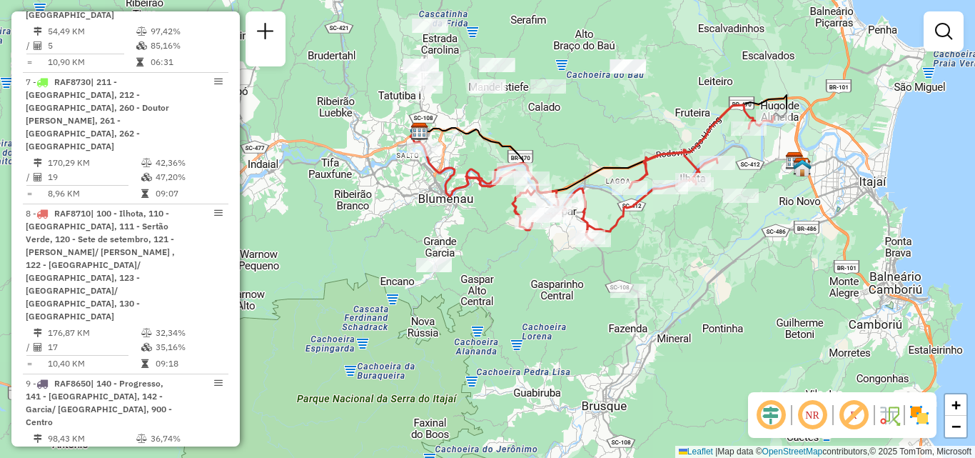
click at [814, 415] on em at bounding box center [812, 415] width 34 height 34
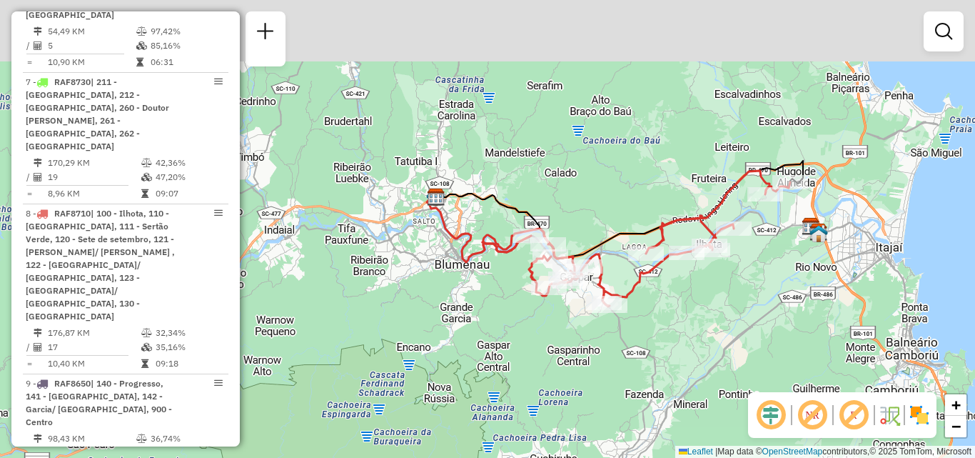
drag, startPoint x: 668, startPoint y: 319, endPoint x: 687, endPoint y: 394, distance: 77.2
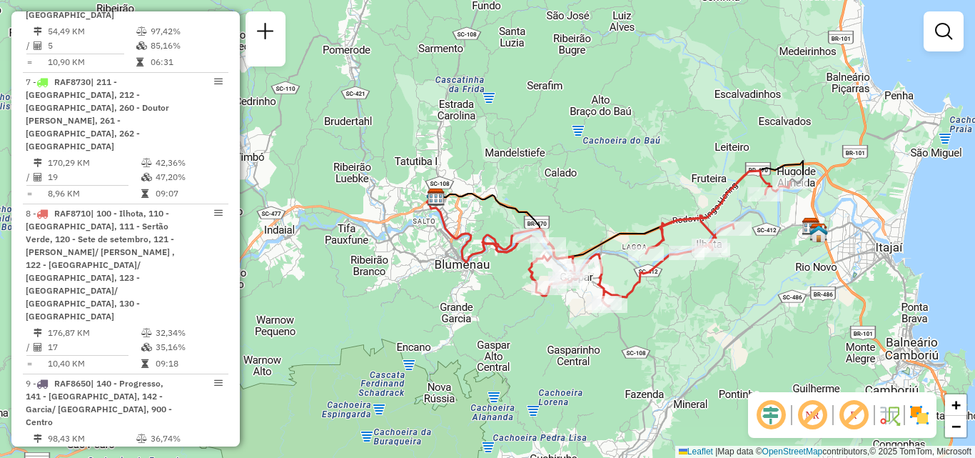
click at [687, 394] on div "Janela de atendimento Grade de atendimento Capacidade Transportadoras Veículos …" at bounding box center [487, 229] width 975 height 458
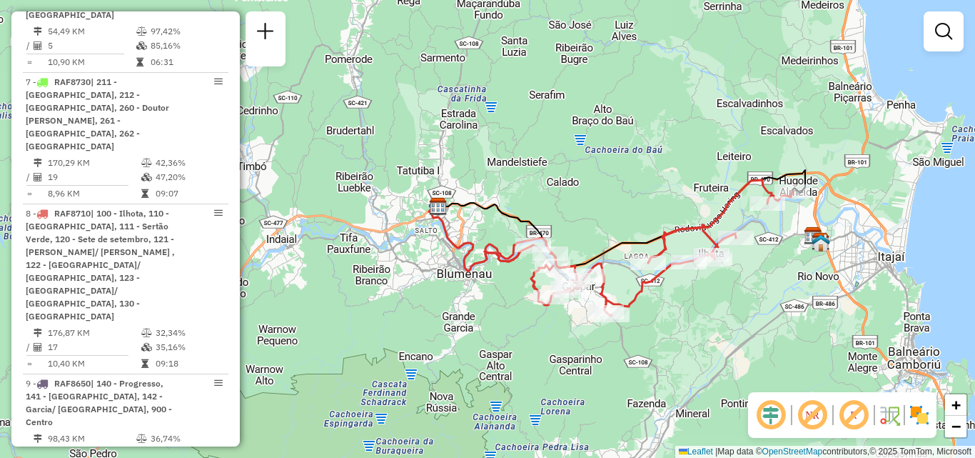
click at [816, 416] on em at bounding box center [812, 415] width 34 height 34
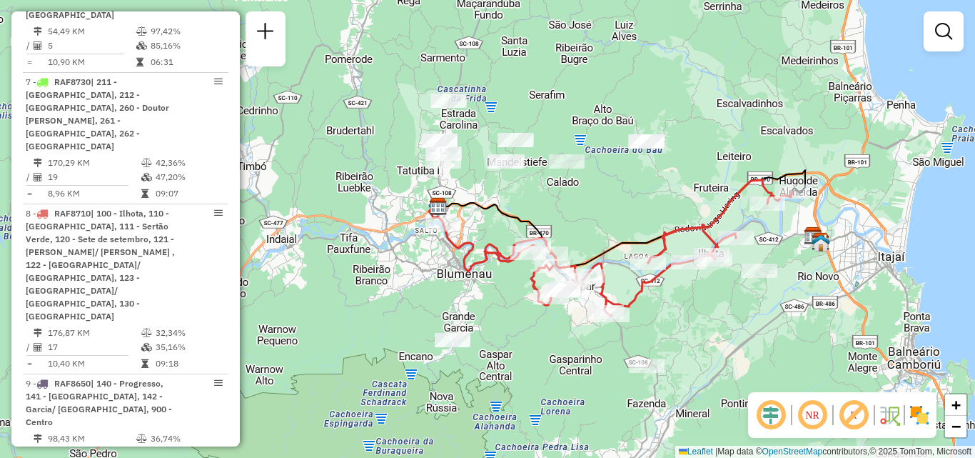
drag, startPoint x: 670, startPoint y: 336, endPoint x: 651, endPoint y: 352, distance: 24.9
click at [651, 352] on div "Janela de atendimento Grade de atendimento Capacidade Transportadoras Veículos …" at bounding box center [487, 229] width 975 height 458
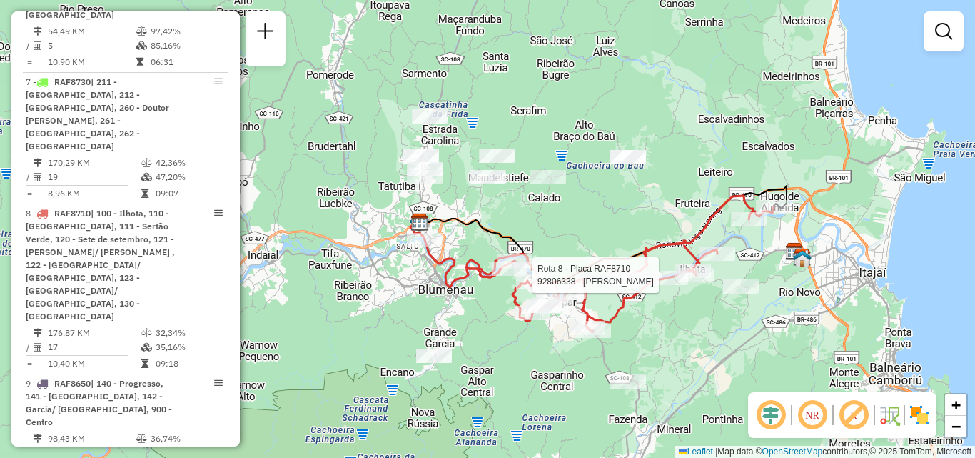
select select "**********"
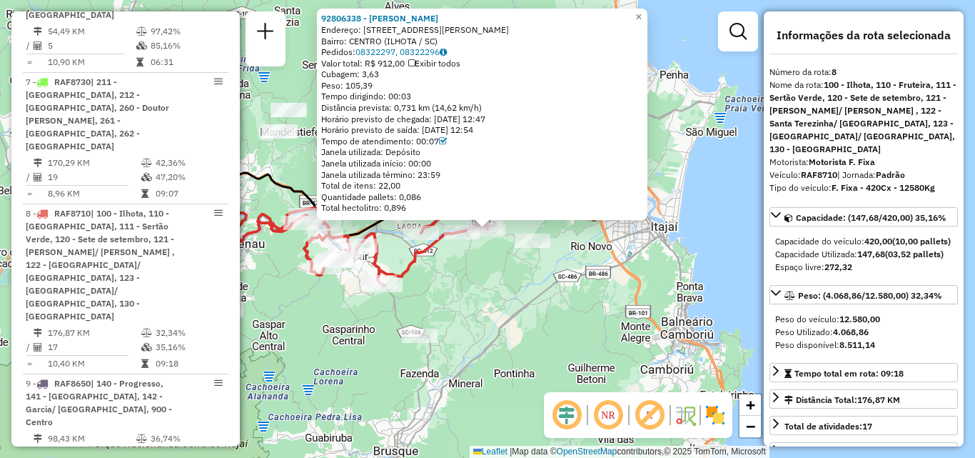
click at [476, 303] on div "Rota 8 - Placa RAF8710 92806338 - JORGE GENEROSO DIAS 92806338 - JORGE GENEROSO…" at bounding box center [487, 229] width 975 height 458
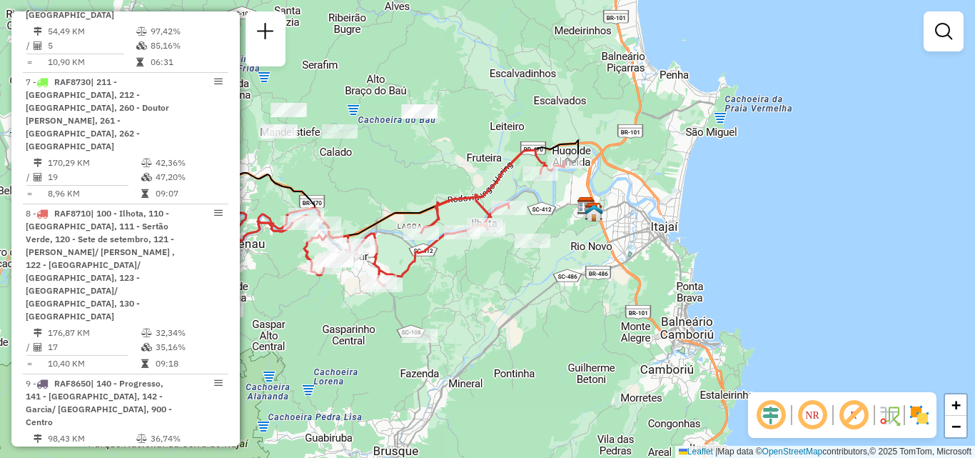
drag, startPoint x: 478, startPoint y: 312, endPoint x: 533, endPoint y: 323, distance: 56.0
click at [533, 323] on div "Janela de atendimento Grade de atendimento Capacidade Transportadoras Veículos …" at bounding box center [487, 229] width 975 height 458
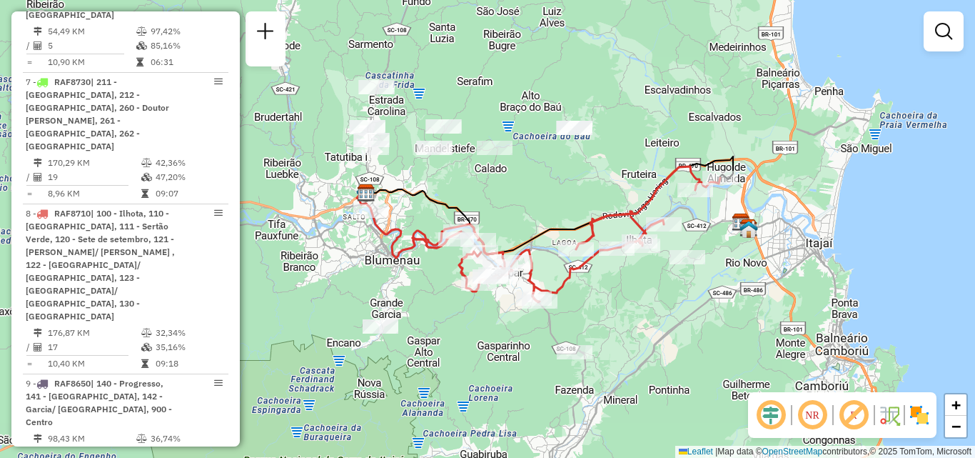
drag, startPoint x: 584, startPoint y: 343, endPoint x: 601, endPoint y: 343, distance: 17.1
click at [601, 343] on div "Janela de atendimento Grade de atendimento Capacidade Transportadoras Veículos …" at bounding box center [487, 229] width 975 height 458
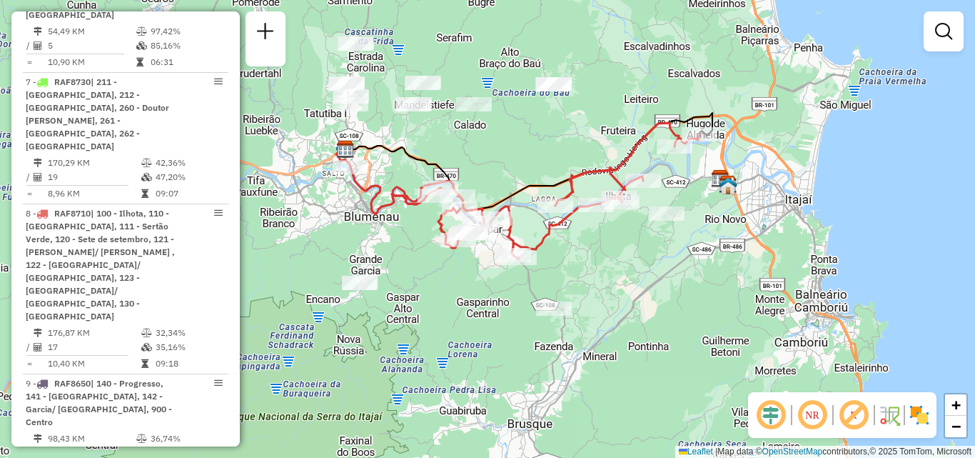
click at [590, 253] on div "Janela de atendimento Grade de atendimento Capacidade Transportadoras Veículos …" at bounding box center [487, 229] width 975 height 458
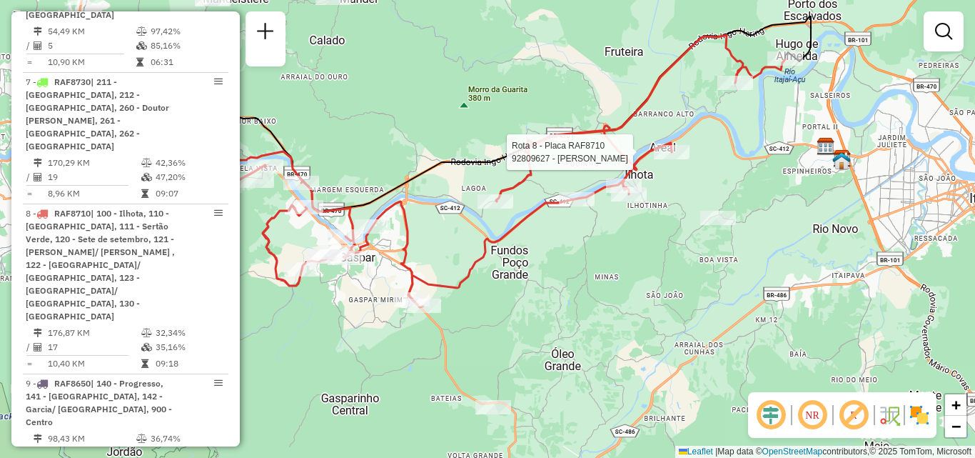
select select "**********"
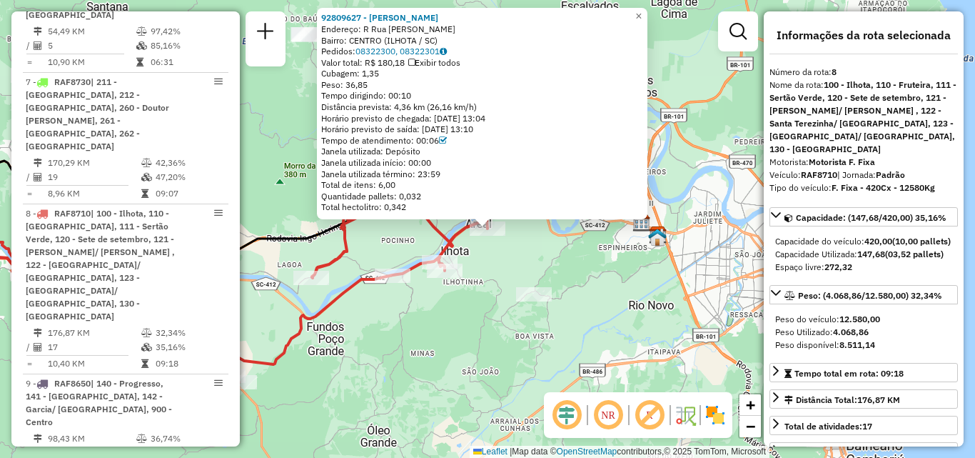
click at [601, 292] on div "92809627 - ARISTIDES MARCANEIRO Endereço: R Rua Ivo Milan SN Bairro: CENTRO (IL…" at bounding box center [487, 229] width 975 height 458
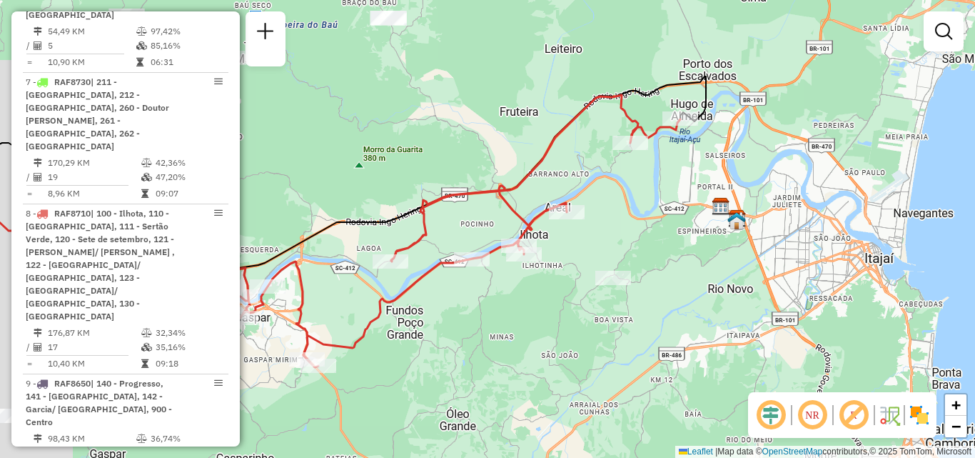
drag, startPoint x: 569, startPoint y: 237, endPoint x: 650, endPoint y: 216, distance: 83.5
click at [650, 216] on div "Janela de atendimento Grade de atendimento Capacidade Transportadoras Veículos …" at bounding box center [487, 229] width 975 height 458
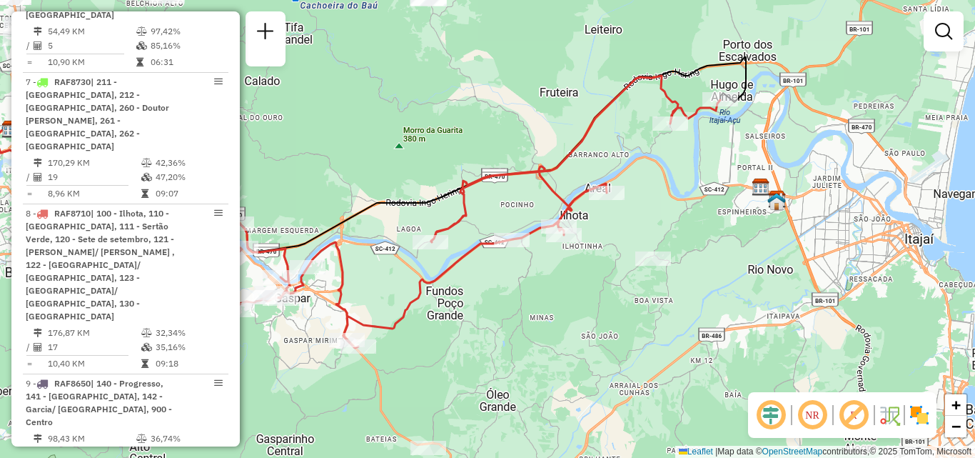
drag, startPoint x: 467, startPoint y: 318, endPoint x: 491, endPoint y: 283, distance: 43.2
click at [485, 291] on div "Janela de atendimento Grade de atendimento Capacidade Transportadoras Veículos …" at bounding box center [487, 229] width 975 height 458
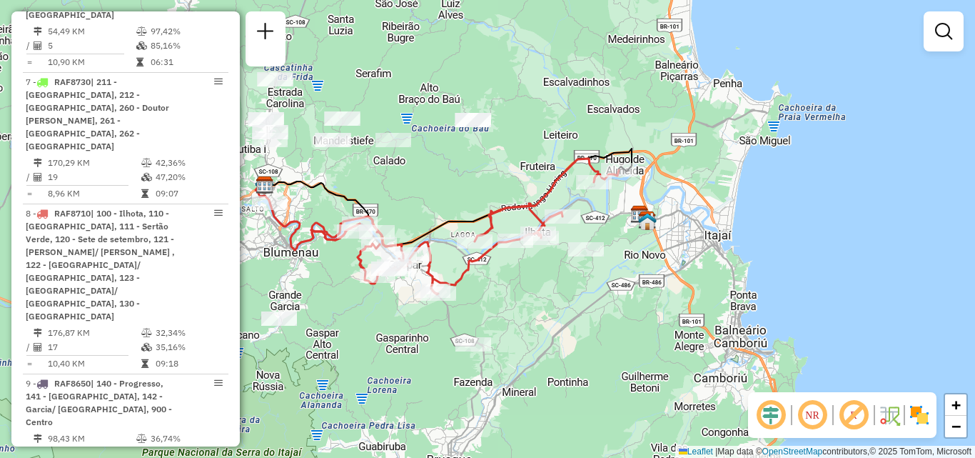
drag, startPoint x: 541, startPoint y: 290, endPoint x: 565, endPoint y: 265, distance: 34.3
click at [565, 266] on div "Janela de atendimento Grade de atendimento Capacidade Transportadoras Veículos …" at bounding box center [487, 229] width 975 height 458
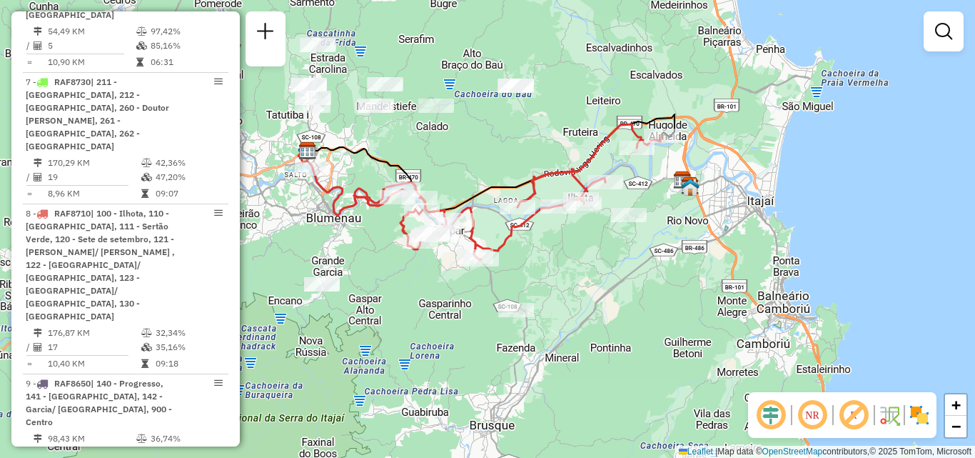
click at [592, 238] on div "Janela de atendimento Grade de atendimento Capacidade Transportadoras Veículos …" at bounding box center [487, 229] width 975 height 458
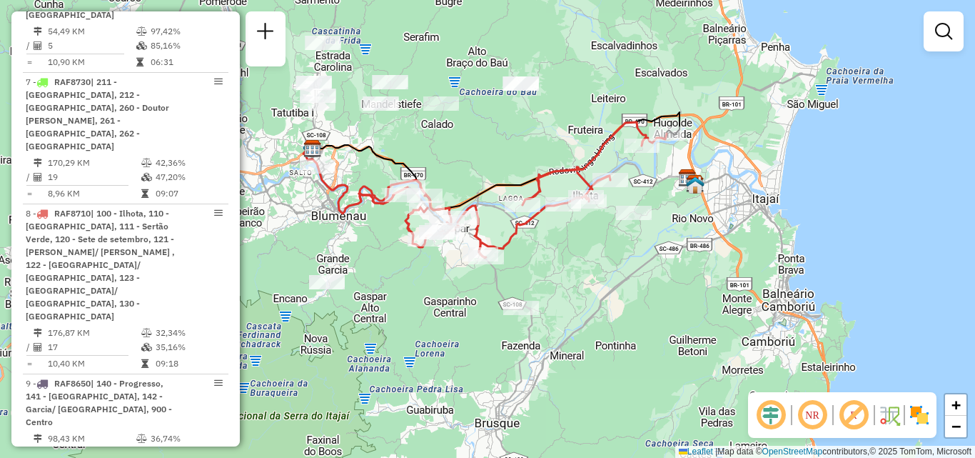
drag, startPoint x: 622, startPoint y: 272, endPoint x: 630, endPoint y: 230, distance: 42.8
click at [630, 239] on div "Janela de atendimento Grade de atendimento Capacidade Transportadoras Veículos …" at bounding box center [487, 229] width 975 height 458
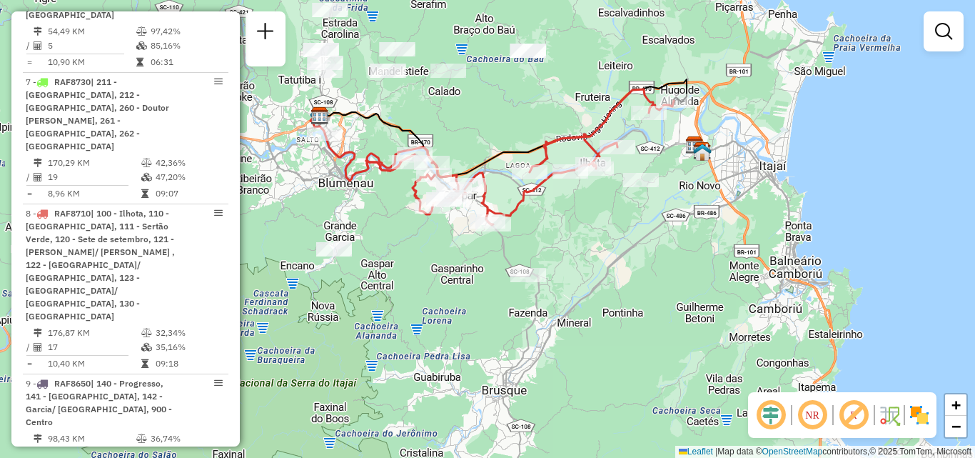
drag, startPoint x: 592, startPoint y: 238, endPoint x: 625, endPoint y: 276, distance: 50.6
click at [625, 276] on div "Janela de atendimento Grade de atendimento Capacidade Transportadoras Veículos …" at bounding box center [487, 229] width 975 height 458
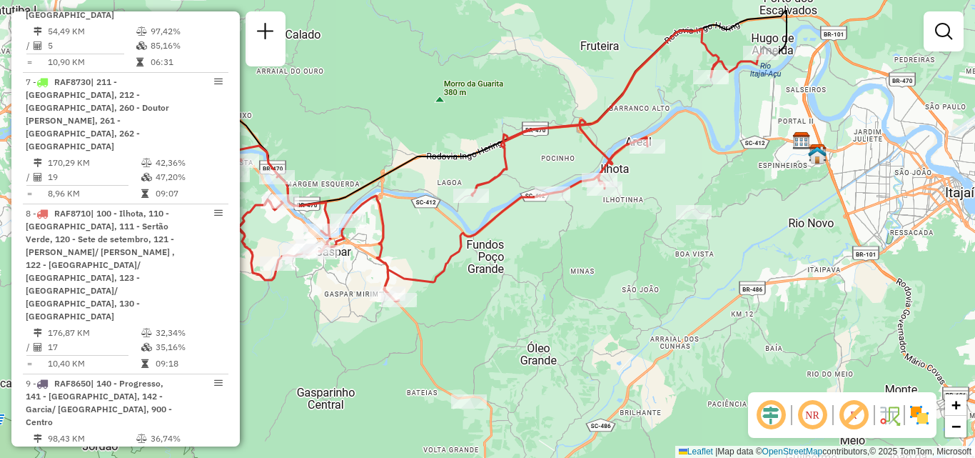
click at [705, 230] on div "Janela de atendimento Grade de atendimento Capacidade Transportadoras Veículos …" at bounding box center [487, 229] width 975 height 458
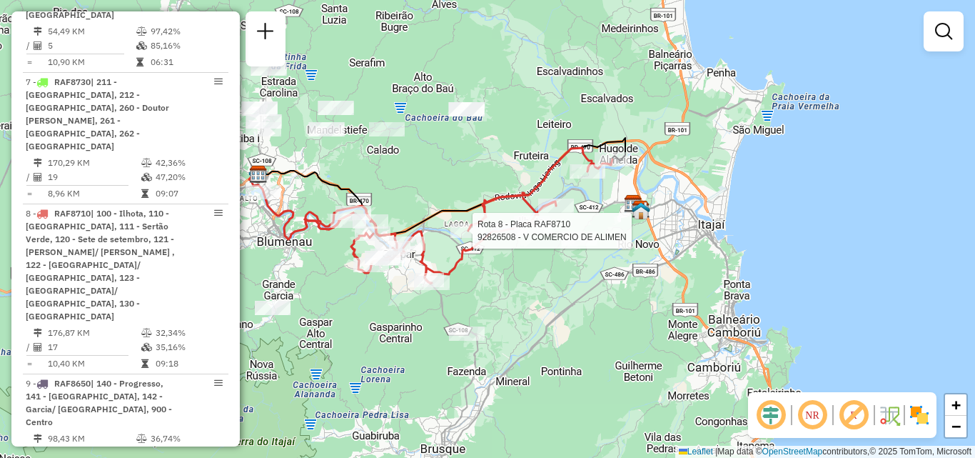
select select "**********"
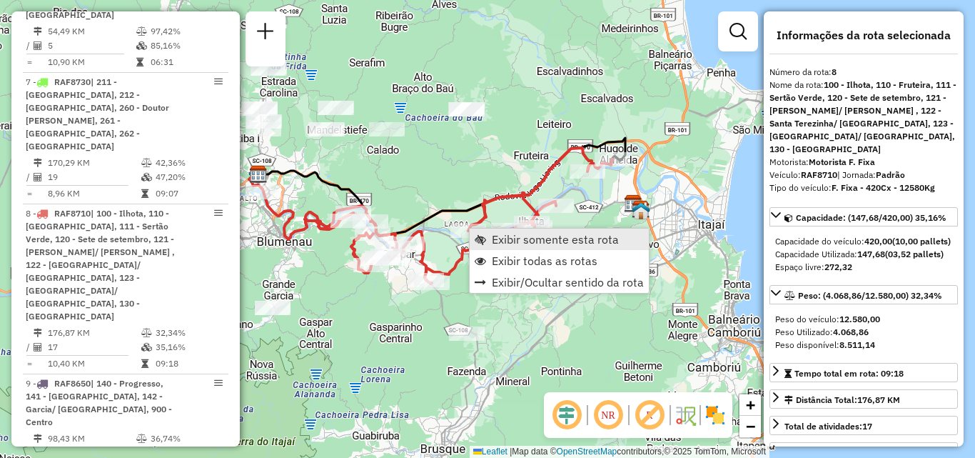
click at [530, 237] on span "Exibir somente esta rota" at bounding box center [555, 238] width 127 height 11
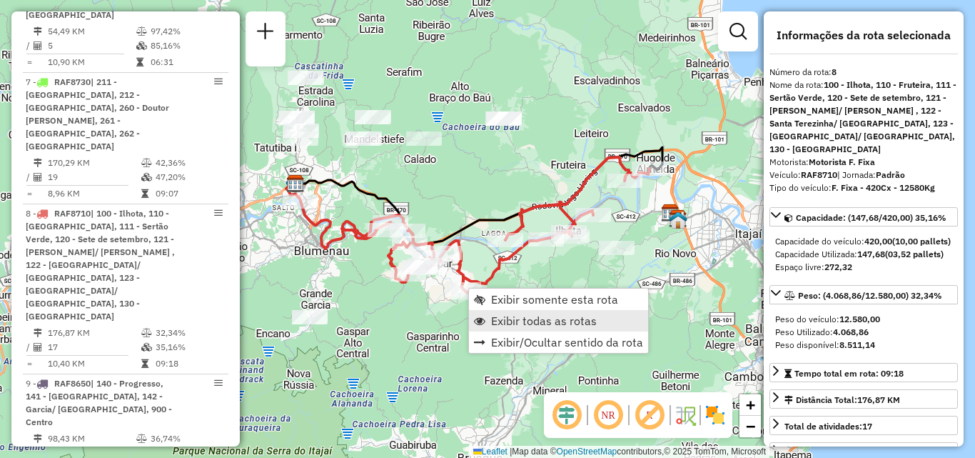
click at [558, 321] on span "Exibir todas as rotas" at bounding box center [544, 320] width 106 height 11
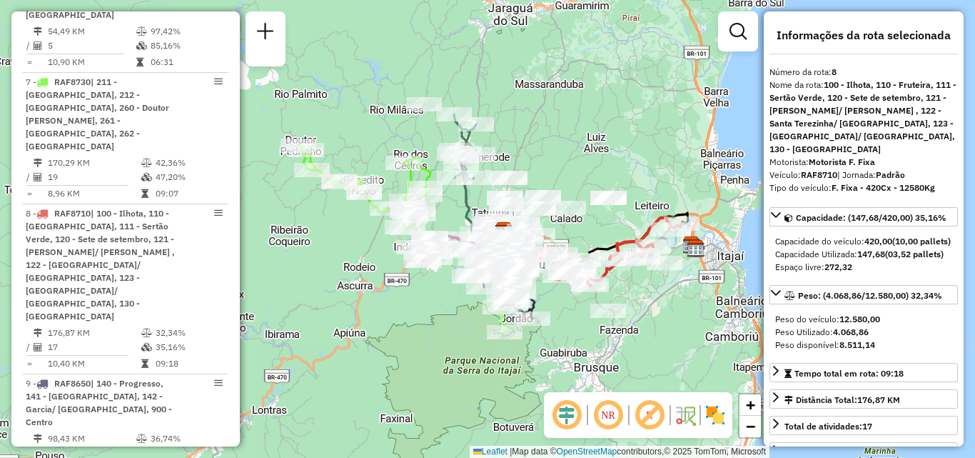
drag, startPoint x: 570, startPoint y: 135, endPoint x: 585, endPoint y: 131, distance: 14.7
click at [585, 131] on div "Janela de atendimento Grade de atendimento Capacidade Transportadoras Veículos …" at bounding box center [487, 229] width 975 height 458
